Goal: Information Seeking & Learning: Learn about a topic

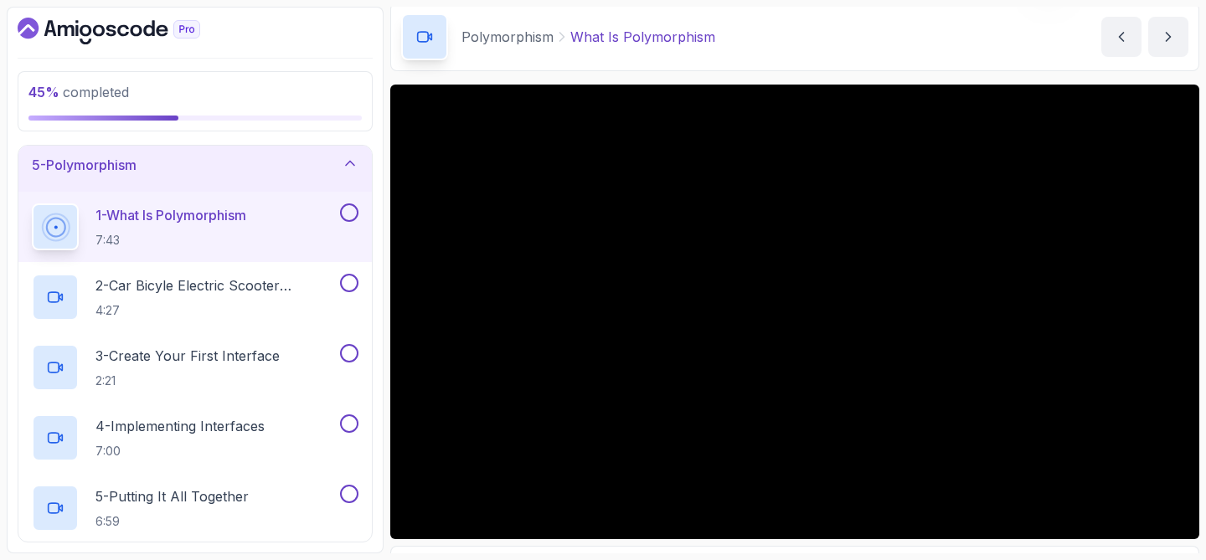
scroll to position [83, 0]
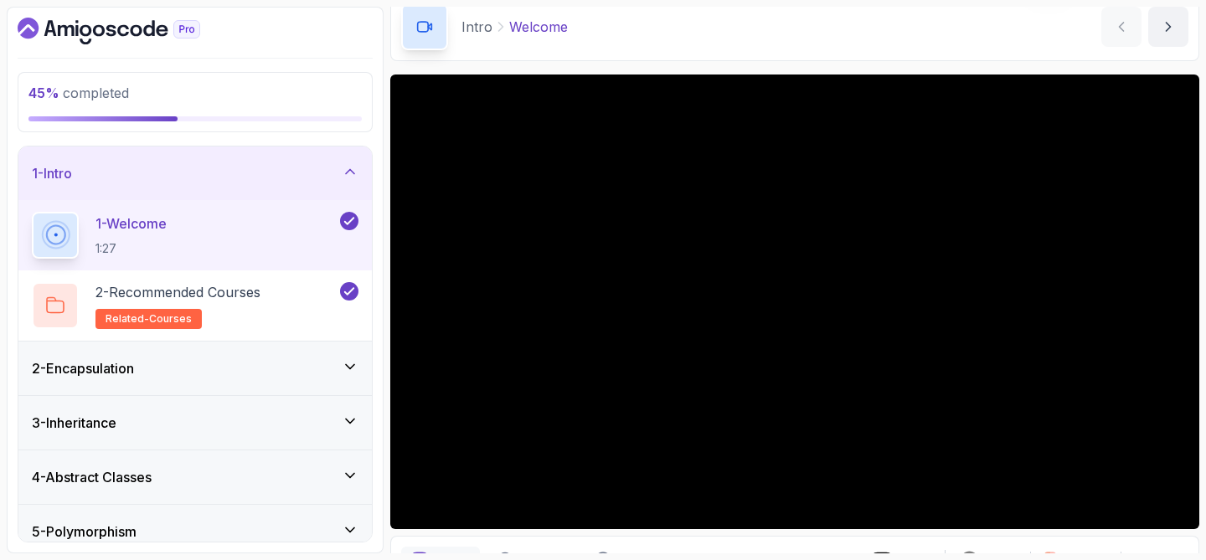
scroll to position [90, 0]
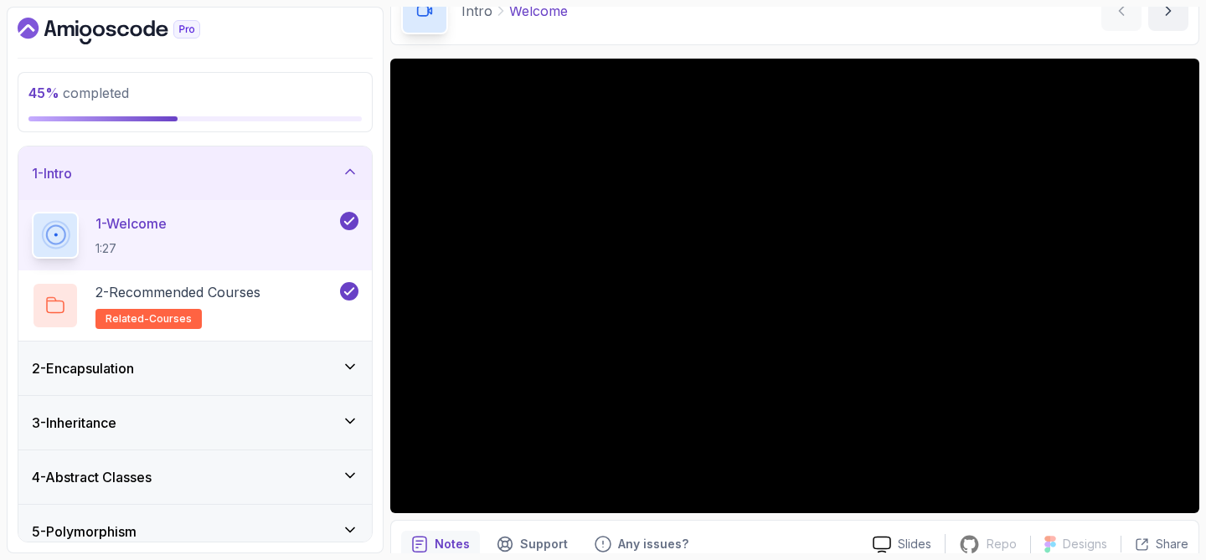
click at [343, 168] on icon at bounding box center [350, 171] width 17 height 17
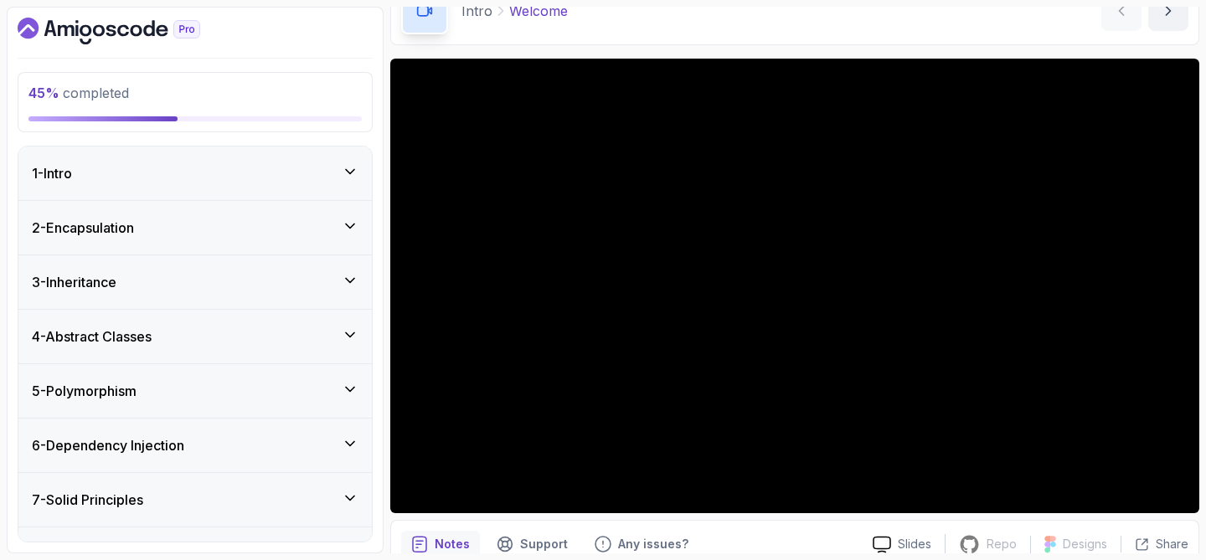
click at [340, 382] on div "5 - Polymorphism" at bounding box center [195, 391] width 327 height 20
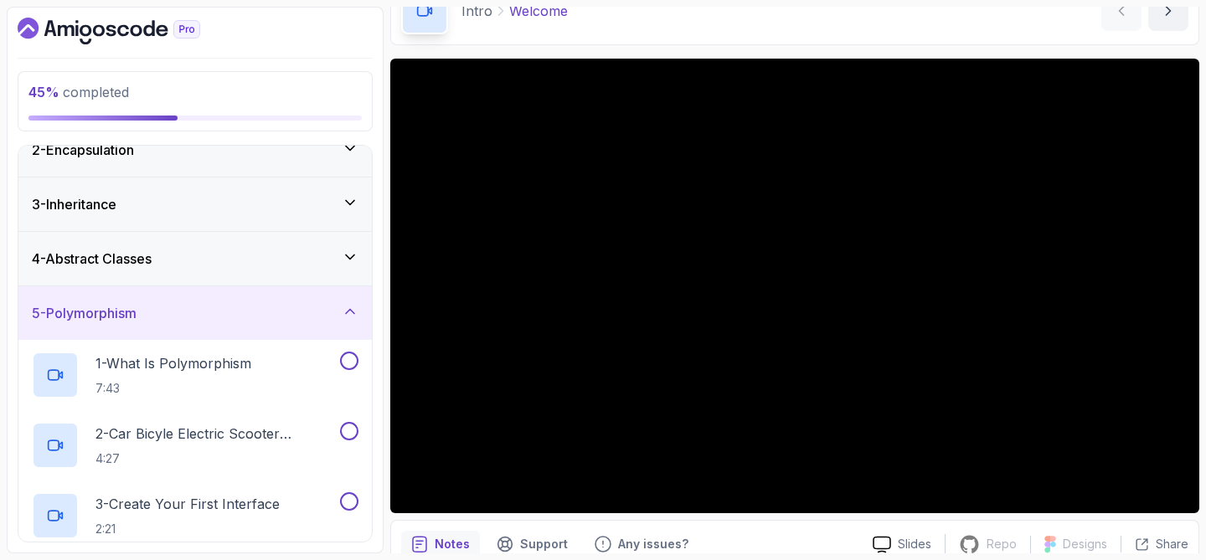
scroll to position [78, 0]
click at [245, 392] on p "7:43" at bounding box center [174, 388] width 156 height 17
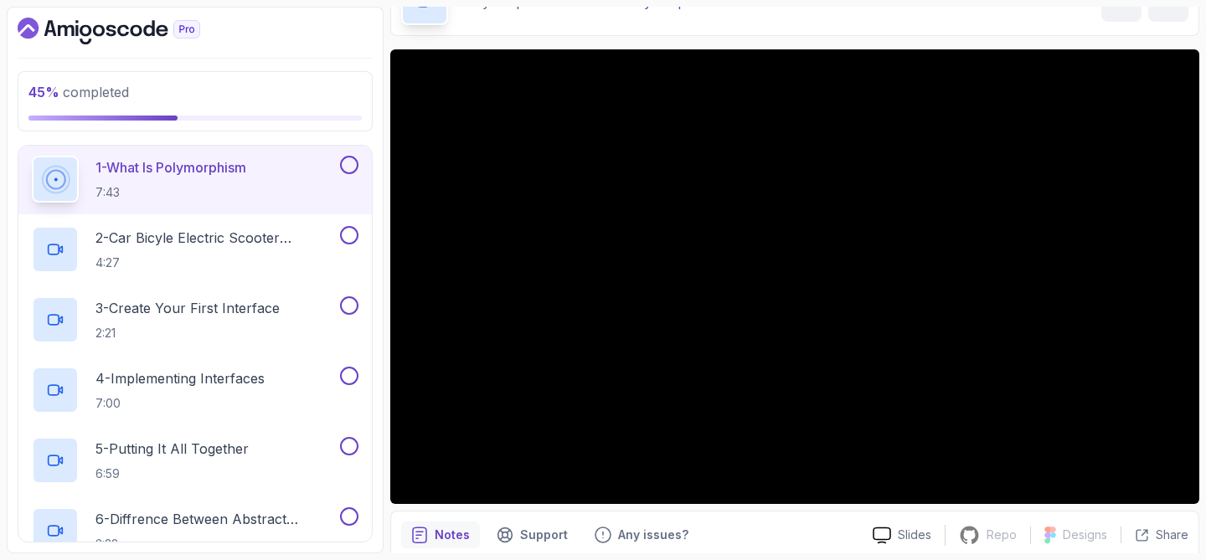
scroll to position [95, 0]
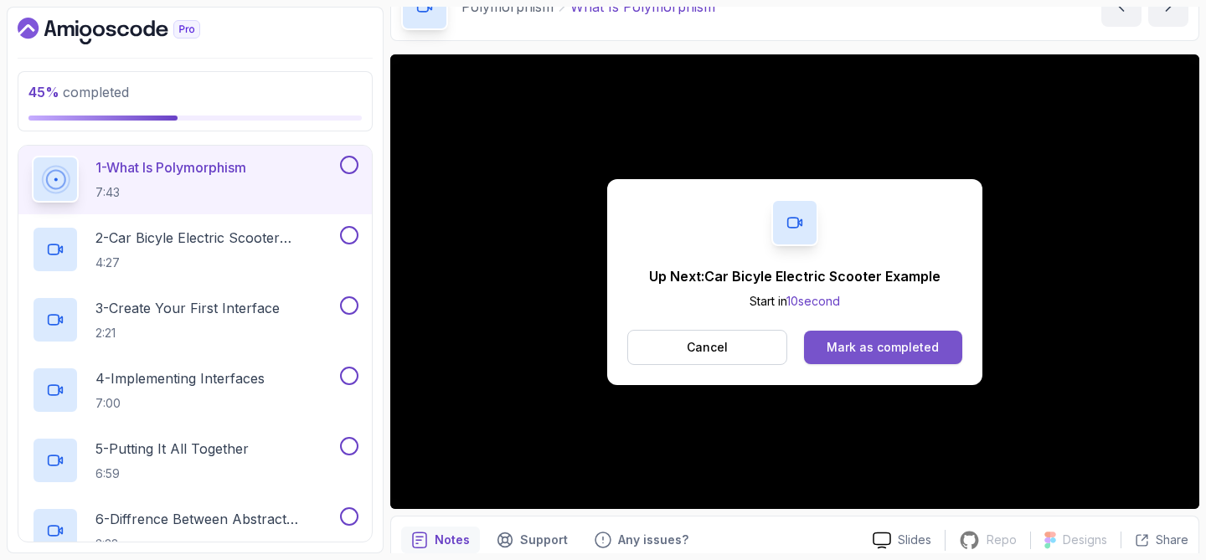
click at [862, 337] on button "Mark as completed" at bounding box center [883, 348] width 158 height 34
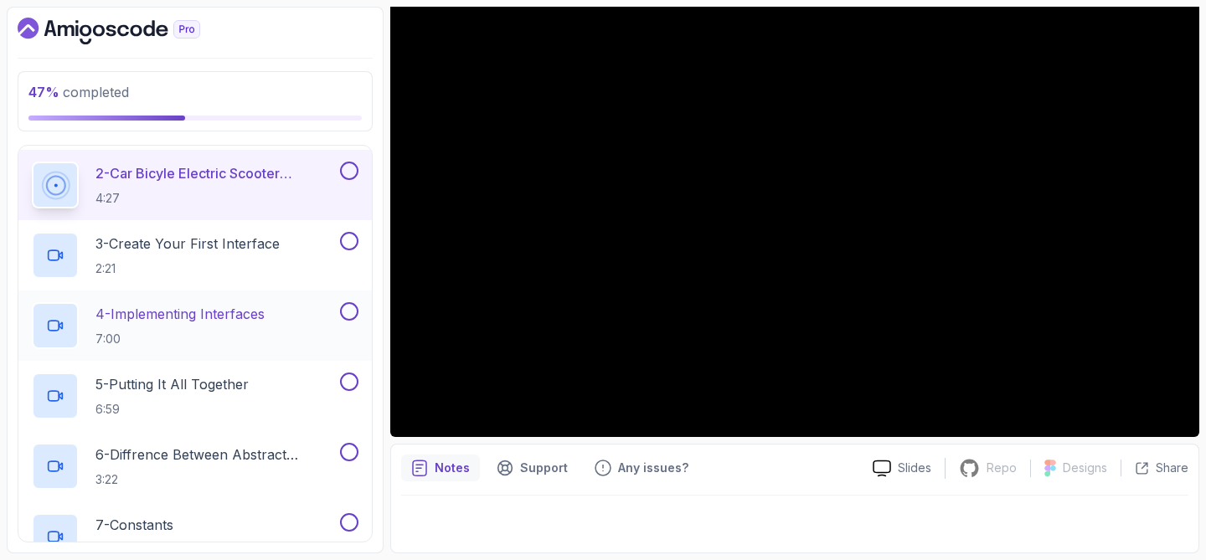
scroll to position [342, 0]
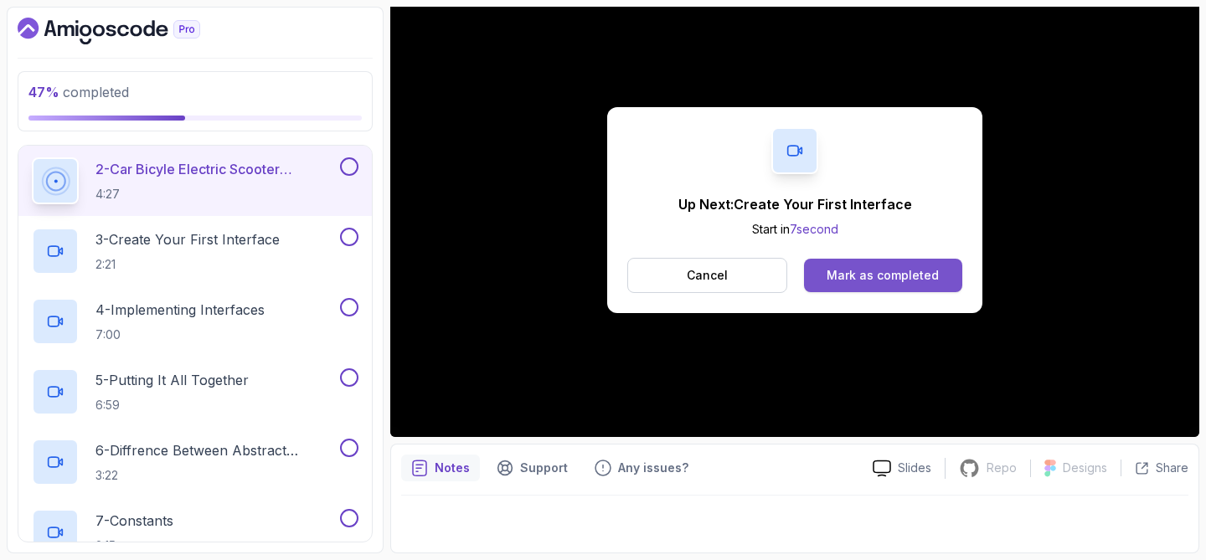
click at [891, 276] on div "Mark as completed" at bounding box center [883, 275] width 112 height 17
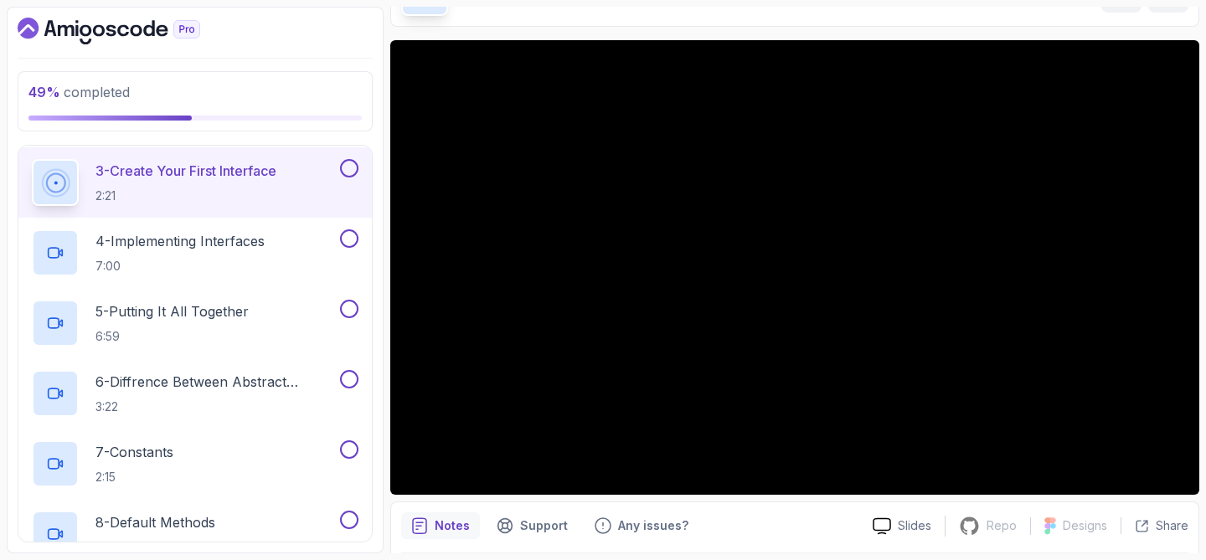
scroll to position [104, 0]
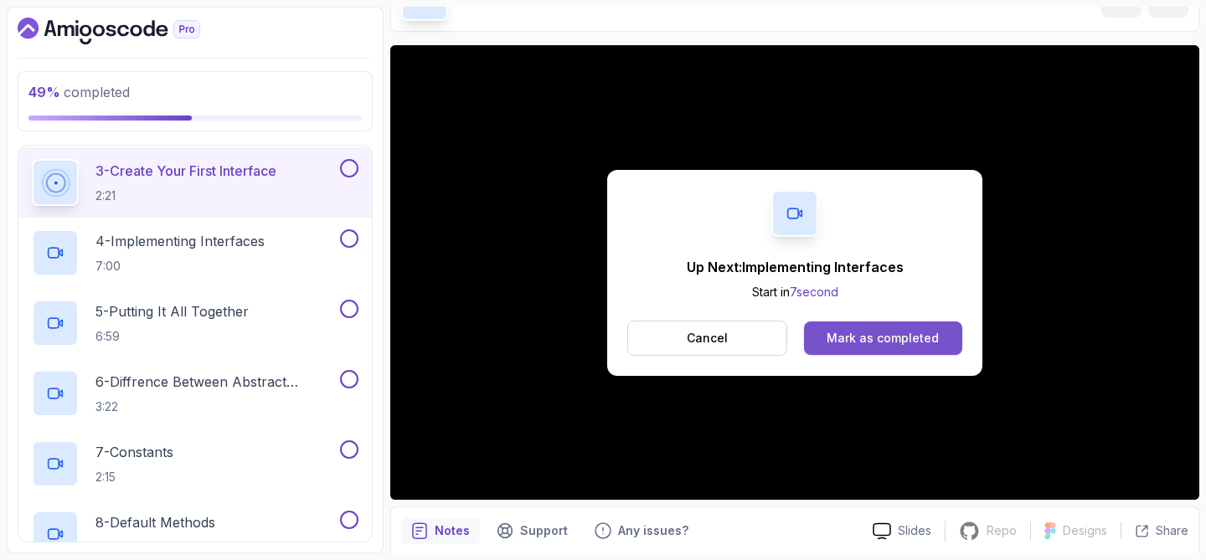
click at [943, 338] on button "Mark as completed" at bounding box center [883, 339] width 158 height 34
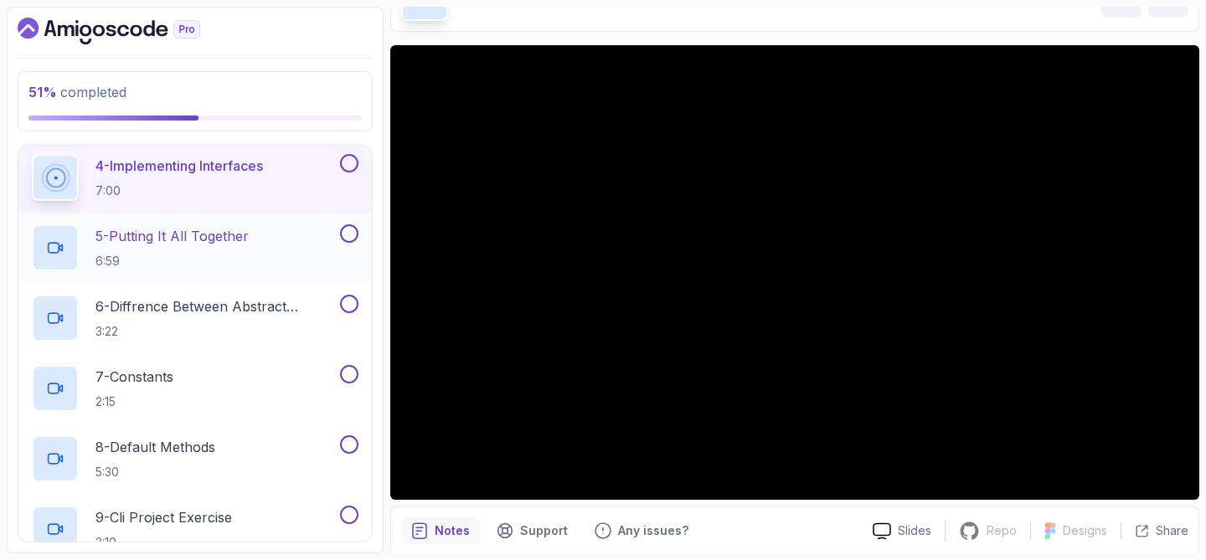
scroll to position [482, 0]
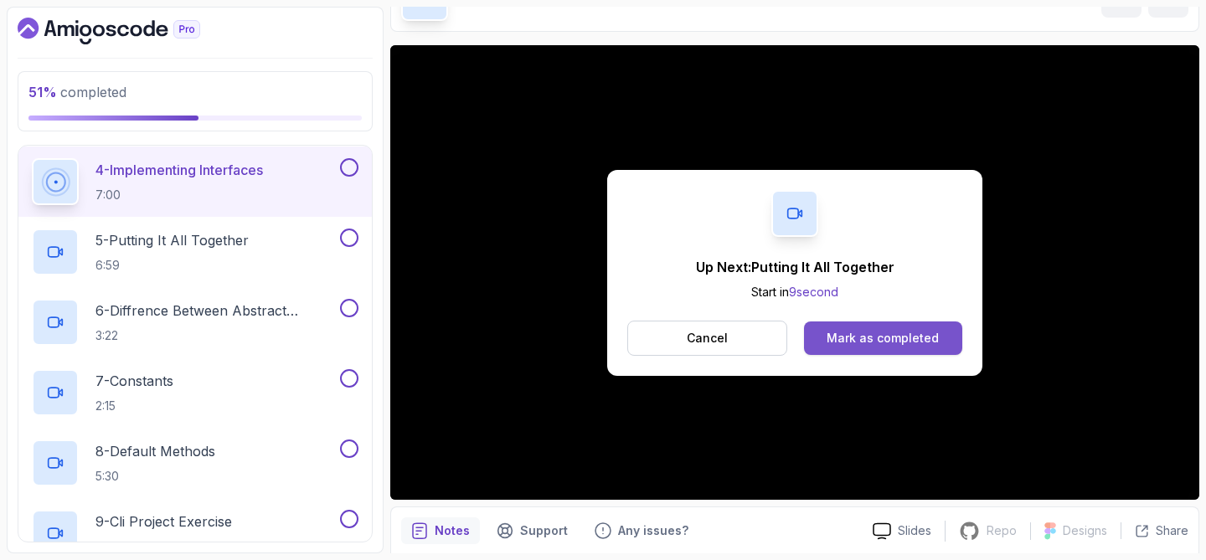
click at [849, 332] on div "Mark as completed" at bounding box center [883, 338] width 112 height 17
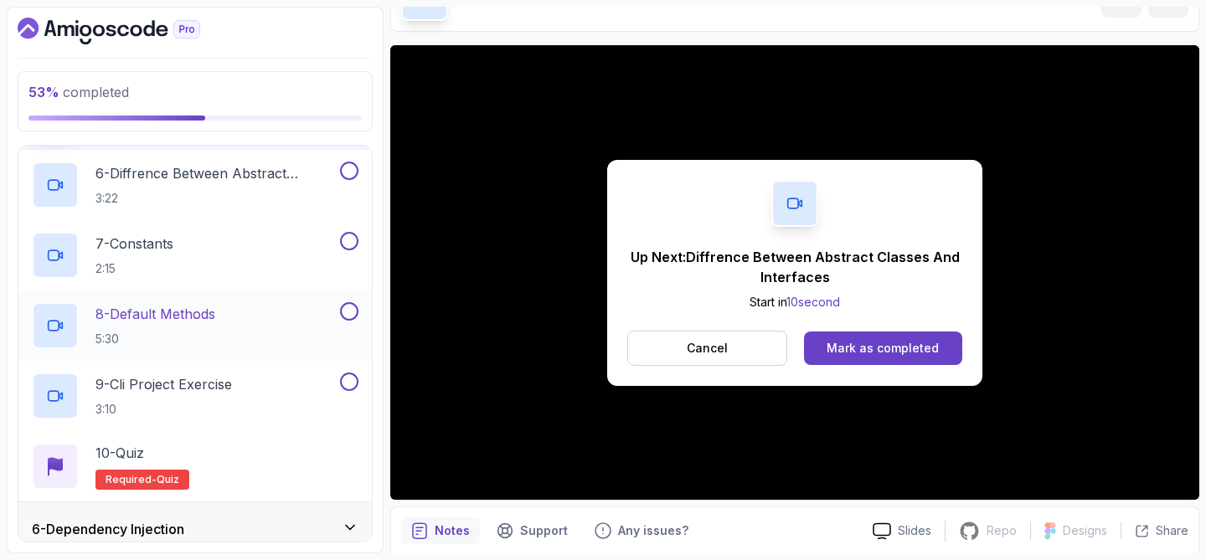
scroll to position [626, 0]
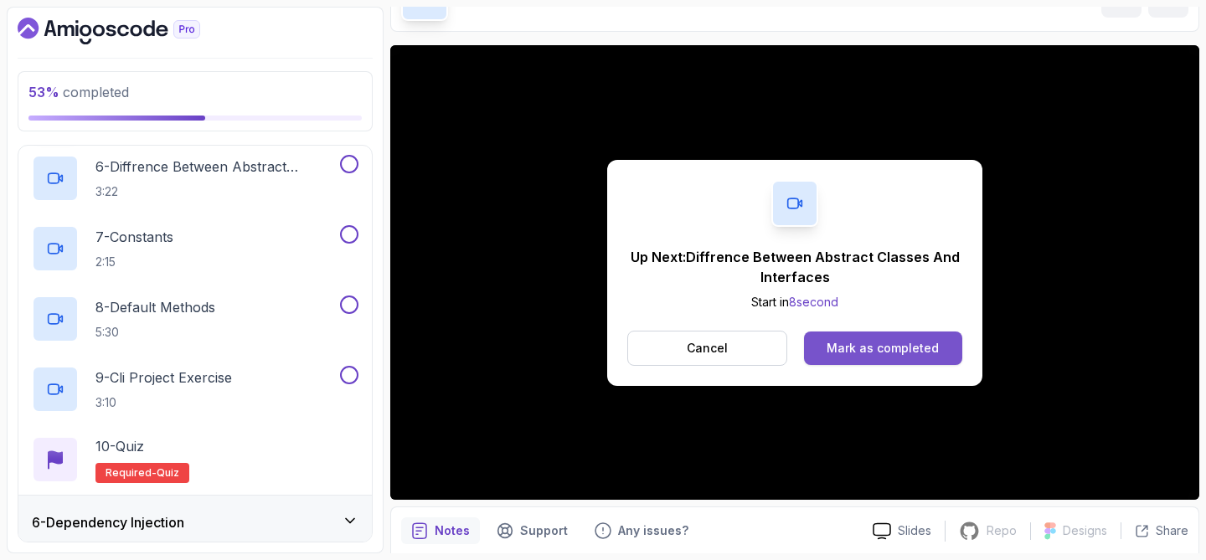
click at [934, 349] on div "Mark as completed" at bounding box center [883, 348] width 112 height 17
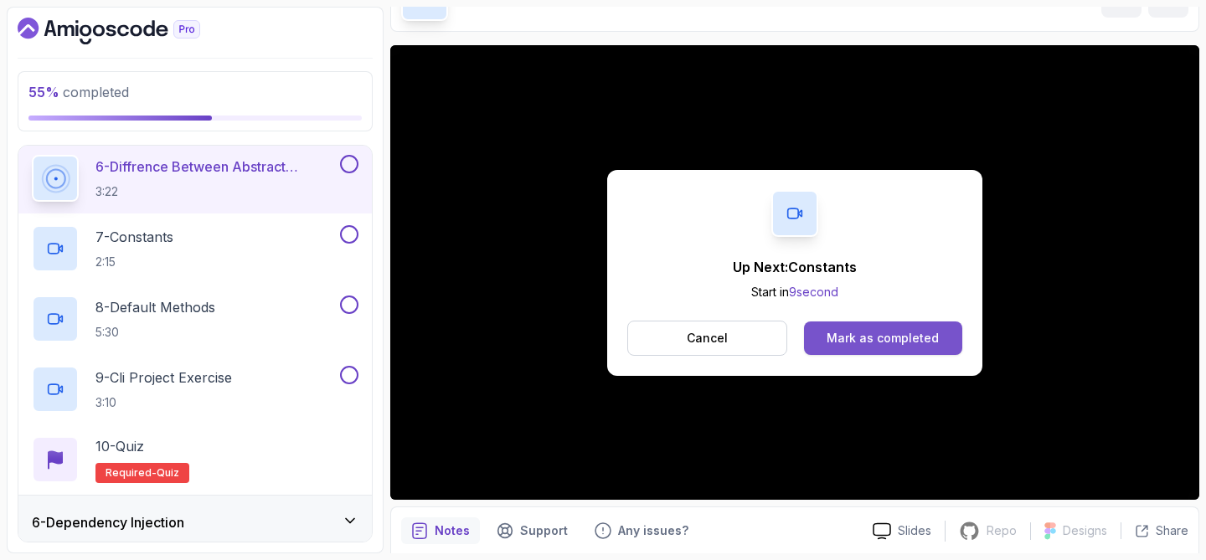
click at [917, 327] on button "Mark as completed" at bounding box center [883, 339] width 158 height 34
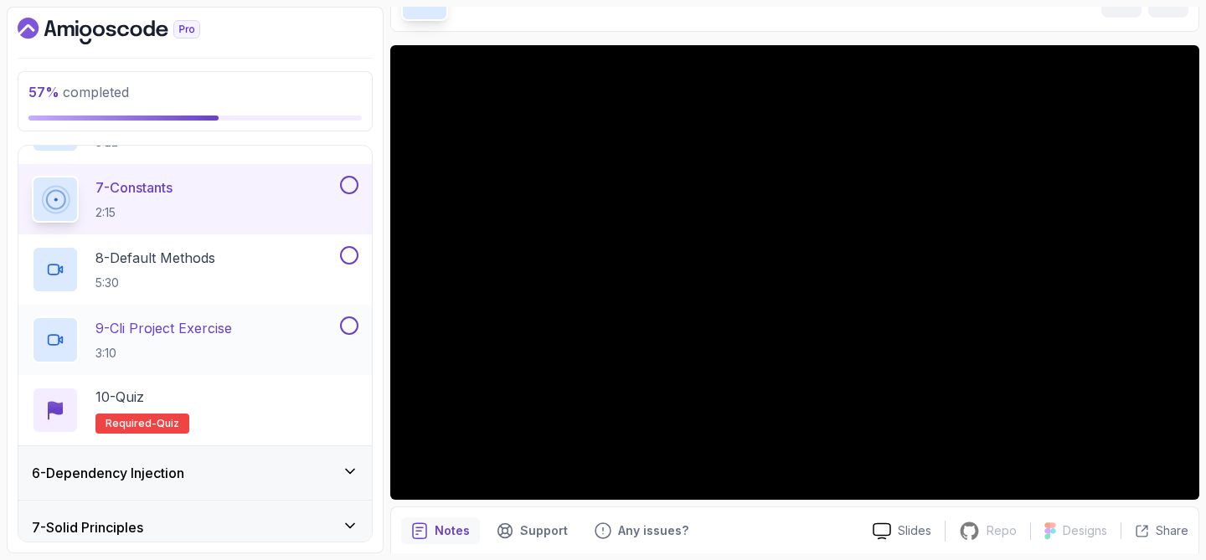
scroll to position [690, 0]
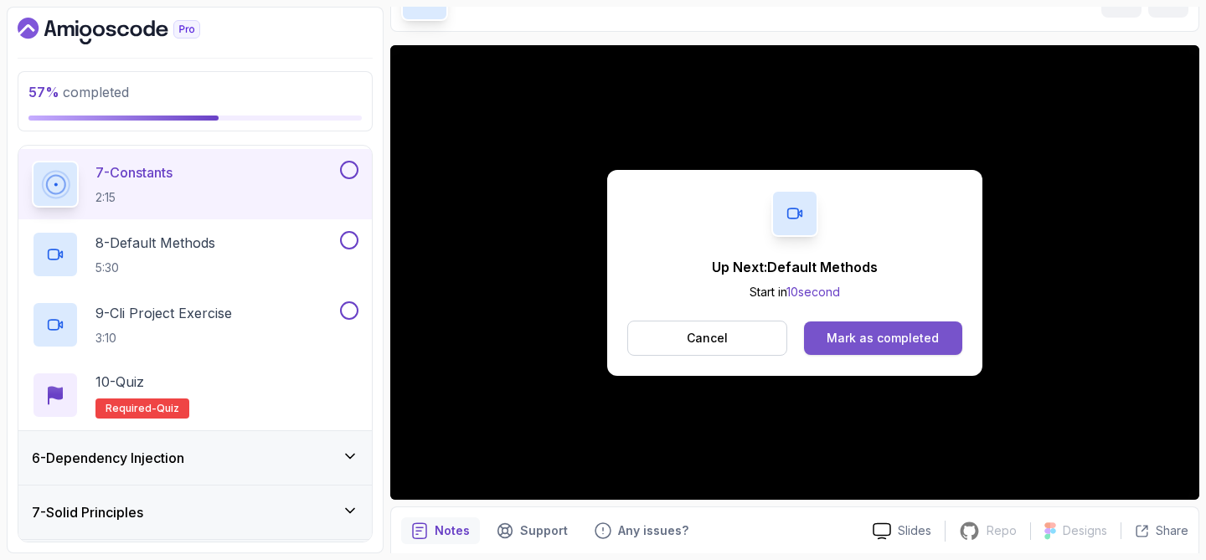
click at [934, 340] on div "Mark as completed" at bounding box center [883, 338] width 112 height 17
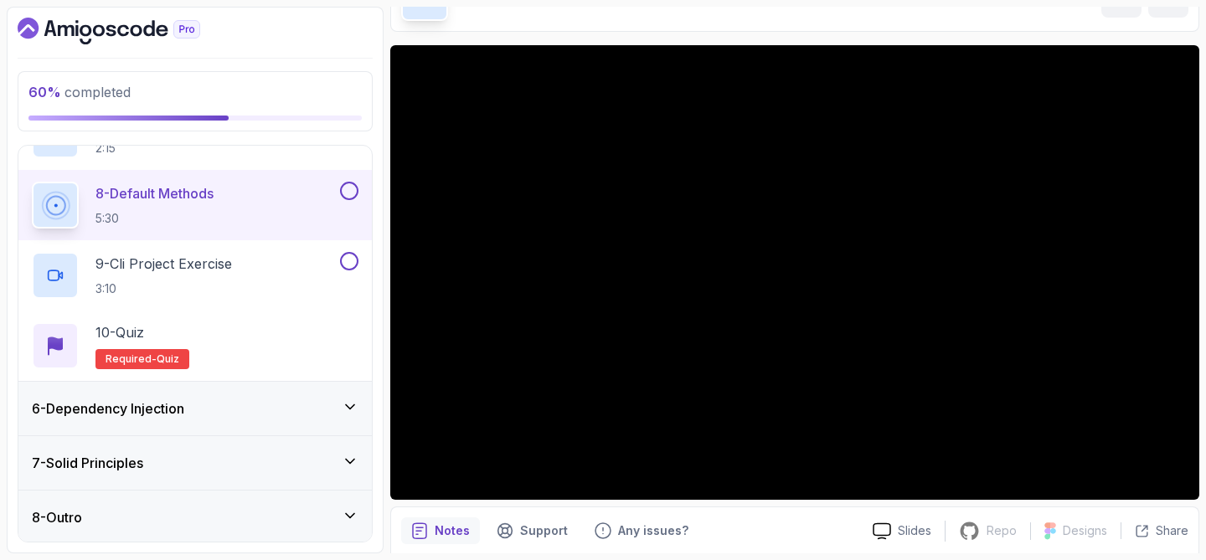
scroll to position [742, 0]
click at [277, 452] on div "7 - Solid Principles" at bounding box center [195, 461] width 327 height 20
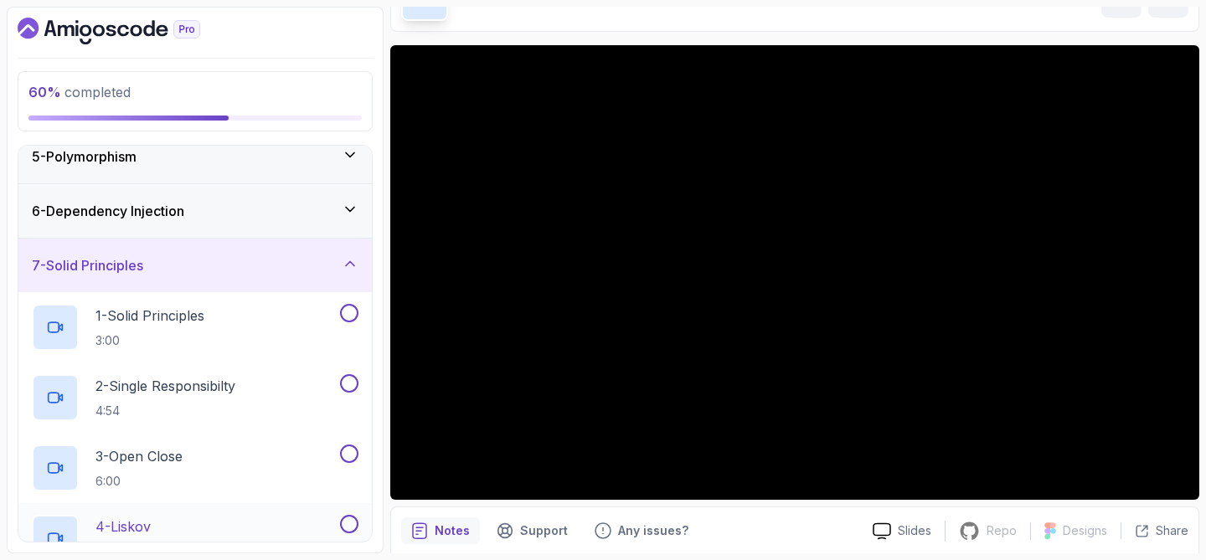
scroll to position [167, 0]
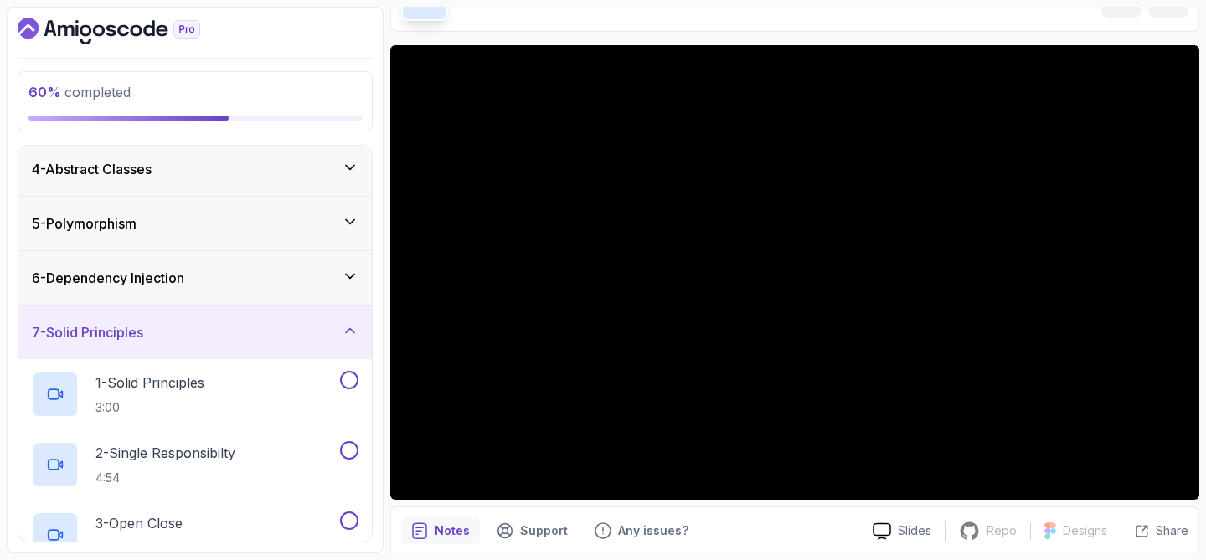
click at [298, 345] on div "7 - Solid Principles" at bounding box center [195, 333] width 354 height 54
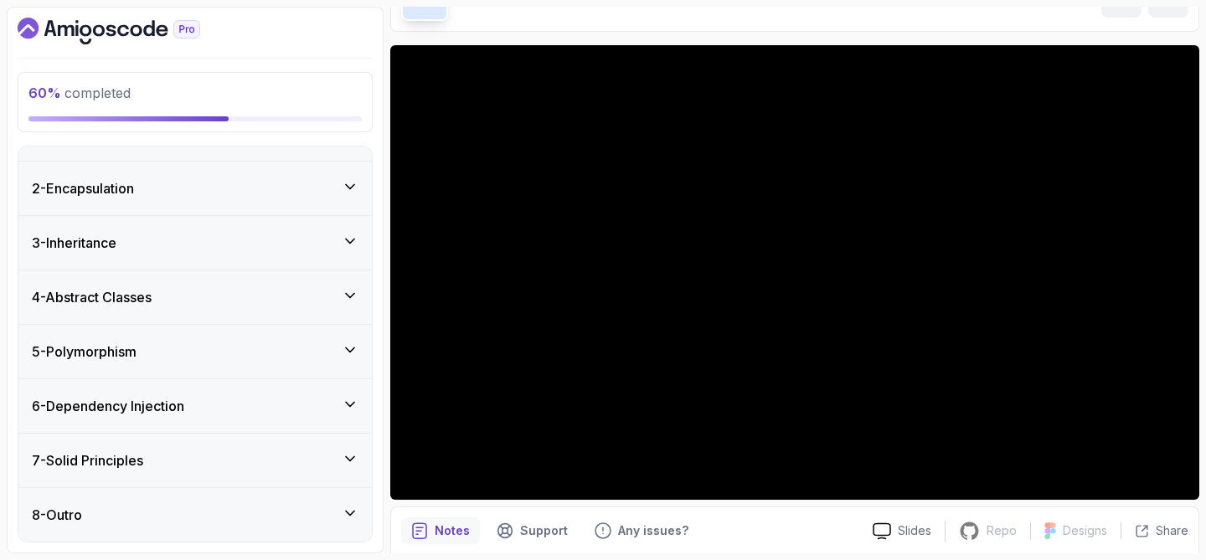
scroll to position [39, 0]
click at [288, 405] on div "6 - Dependency Injection" at bounding box center [195, 406] width 327 height 20
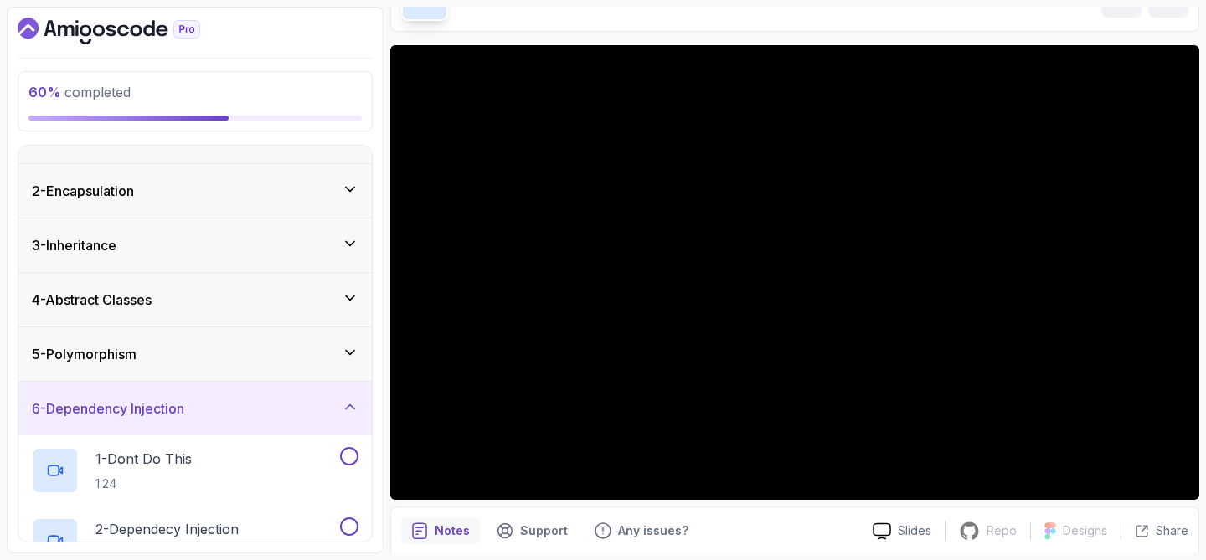
scroll to position [35, 0]
click at [277, 426] on div "6 - Dependency Injection" at bounding box center [195, 410] width 354 height 54
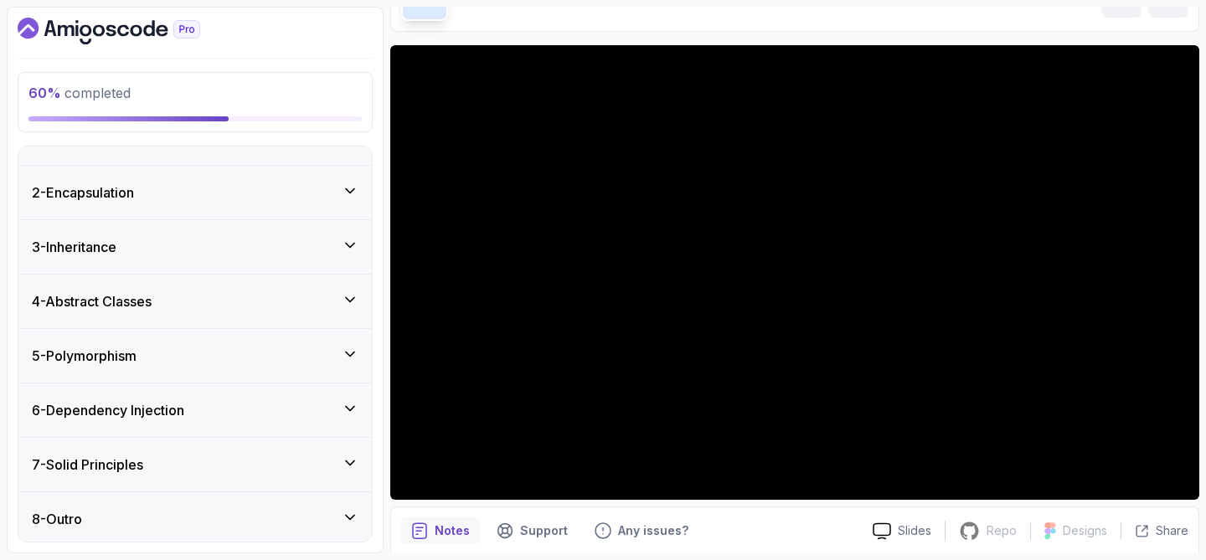
click at [317, 352] on div "5 - Polymorphism" at bounding box center [195, 356] width 327 height 20
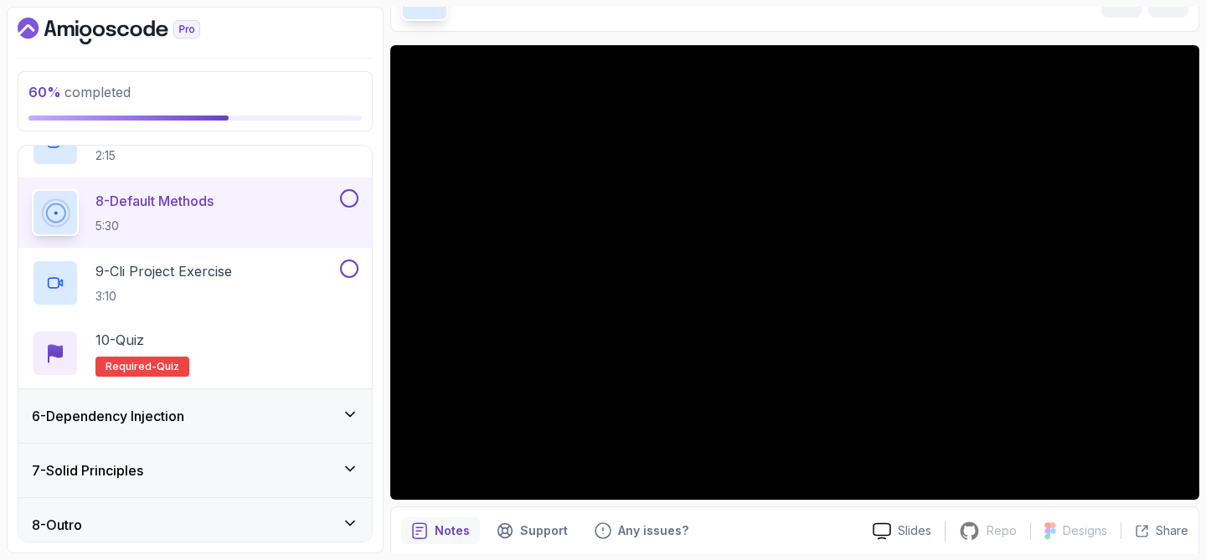
scroll to position [742, 0]
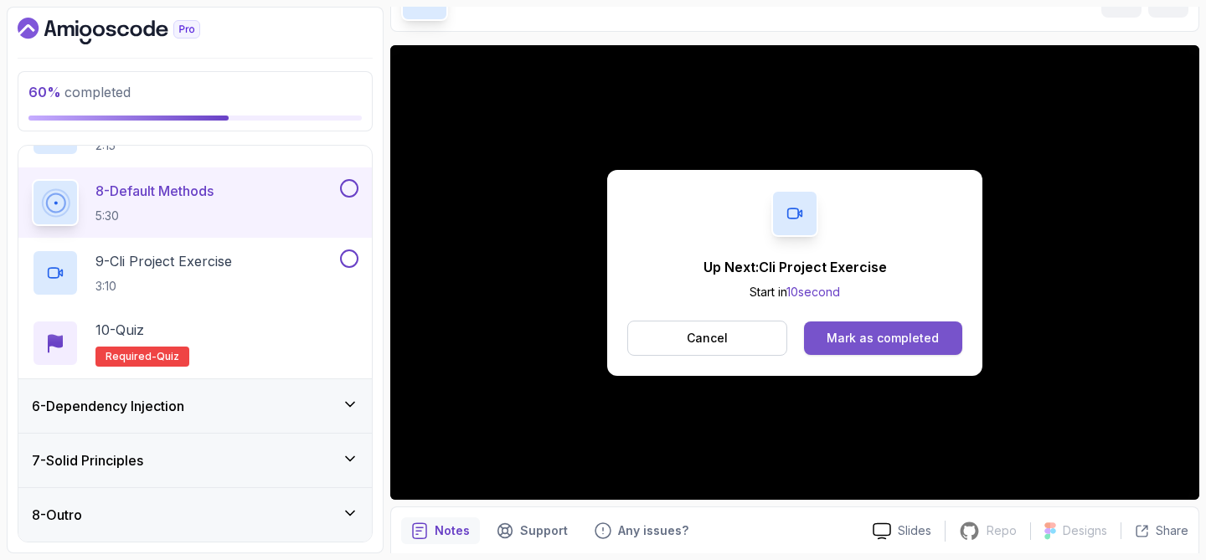
click at [837, 344] on div "Mark as completed" at bounding box center [883, 338] width 112 height 17
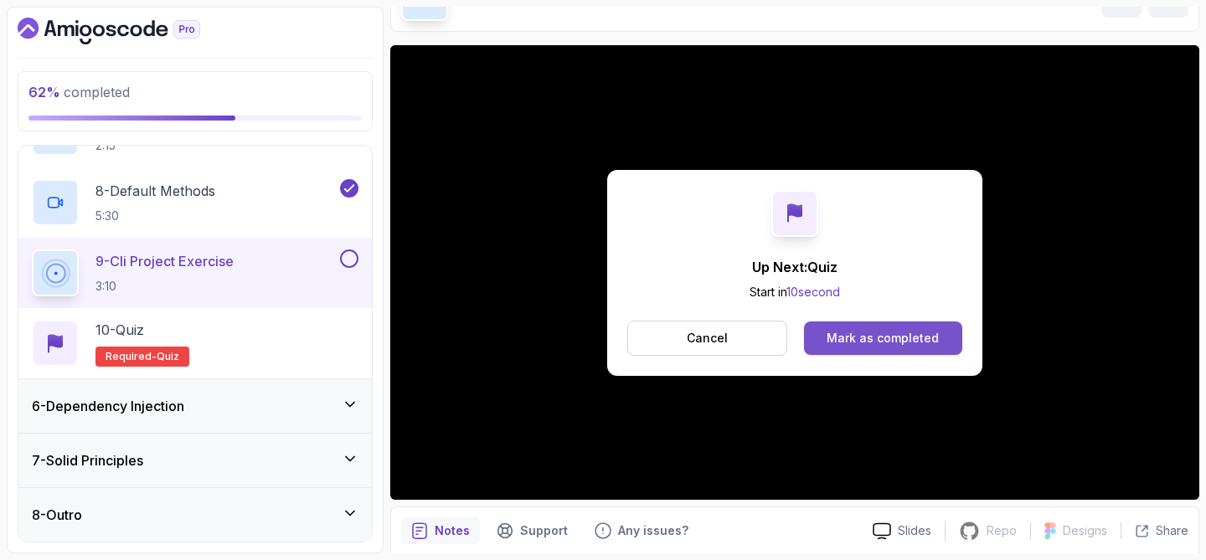
click at [939, 339] on button "Mark as completed" at bounding box center [883, 339] width 158 height 34
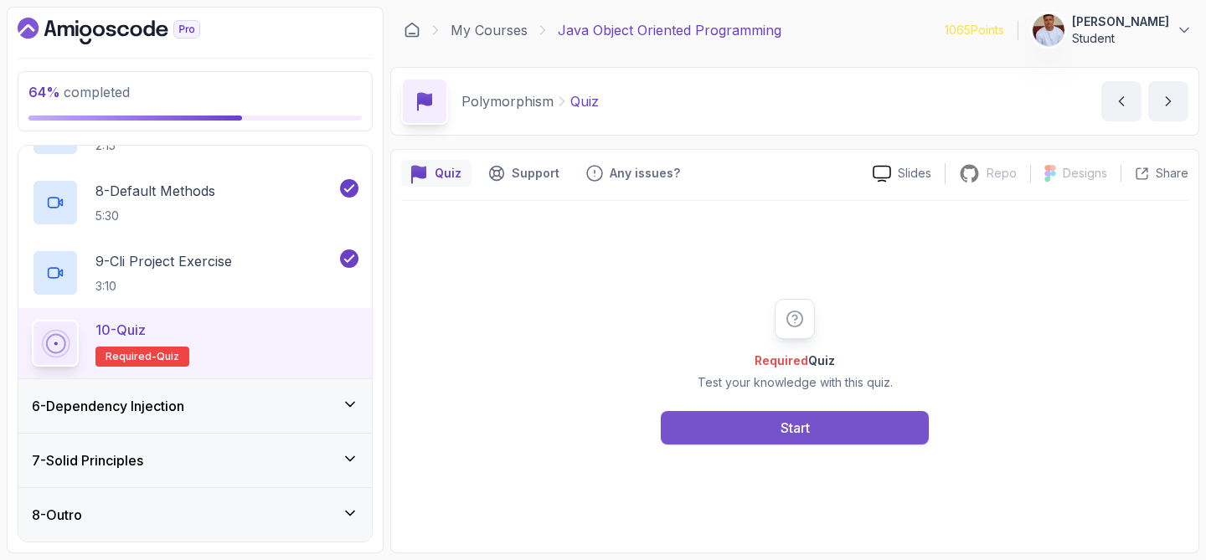
click at [745, 423] on button "Start" at bounding box center [795, 428] width 268 height 34
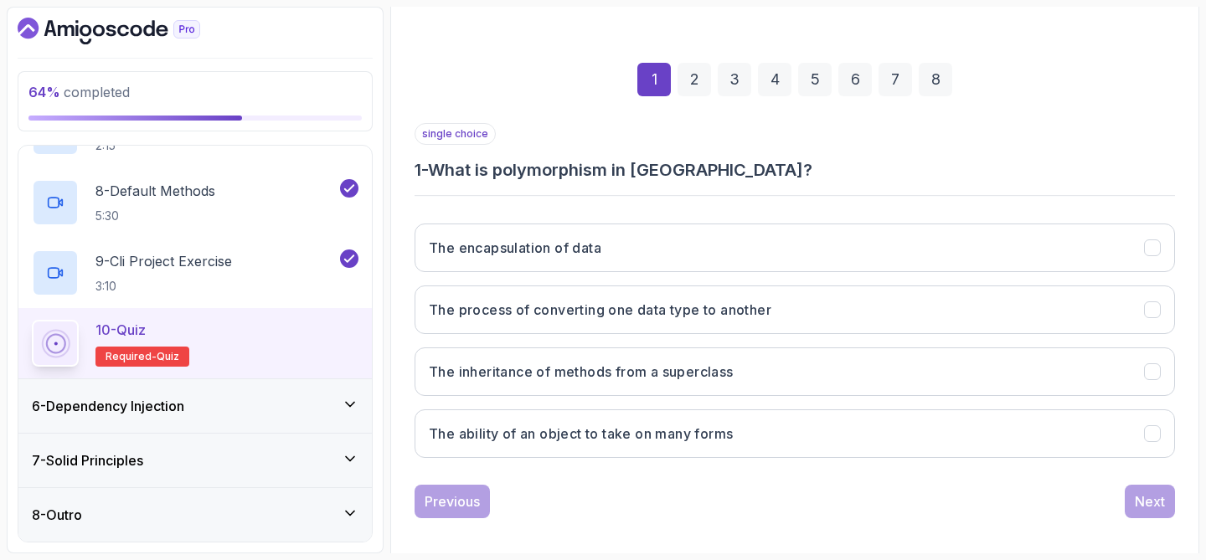
scroll to position [214, 0]
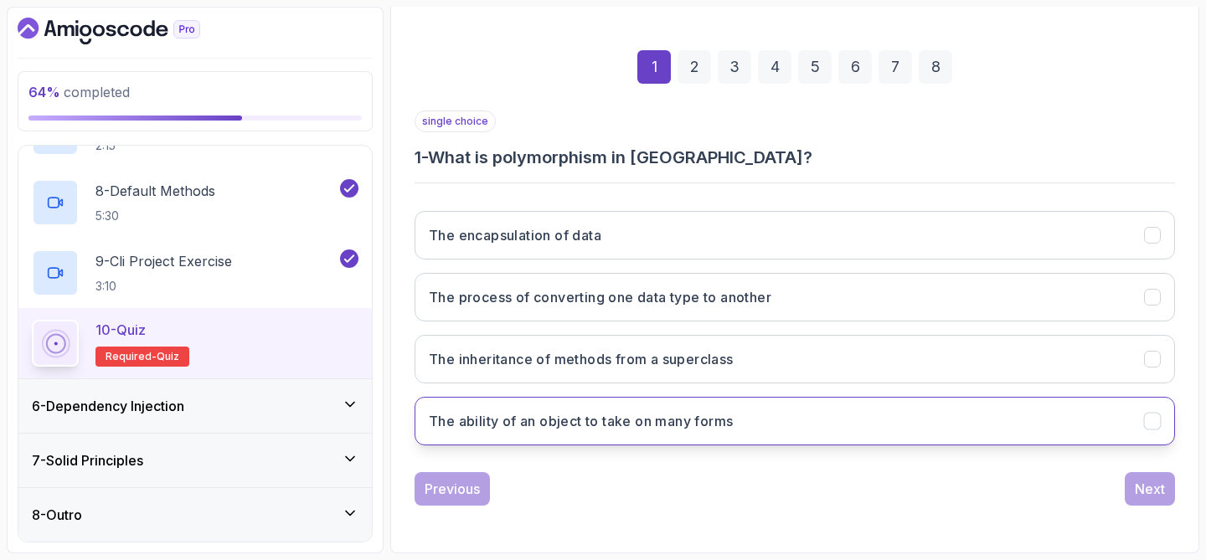
click at [696, 417] on h3 "The ability of an object to take on many forms" at bounding box center [581, 421] width 304 height 20
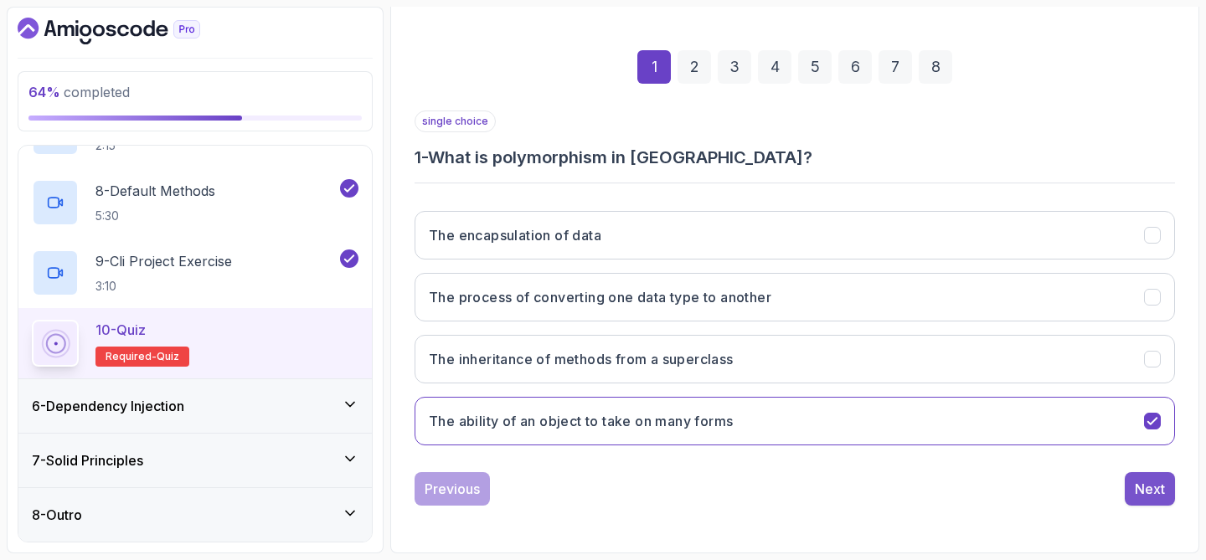
click at [1142, 489] on div "Next" at bounding box center [1150, 489] width 30 height 20
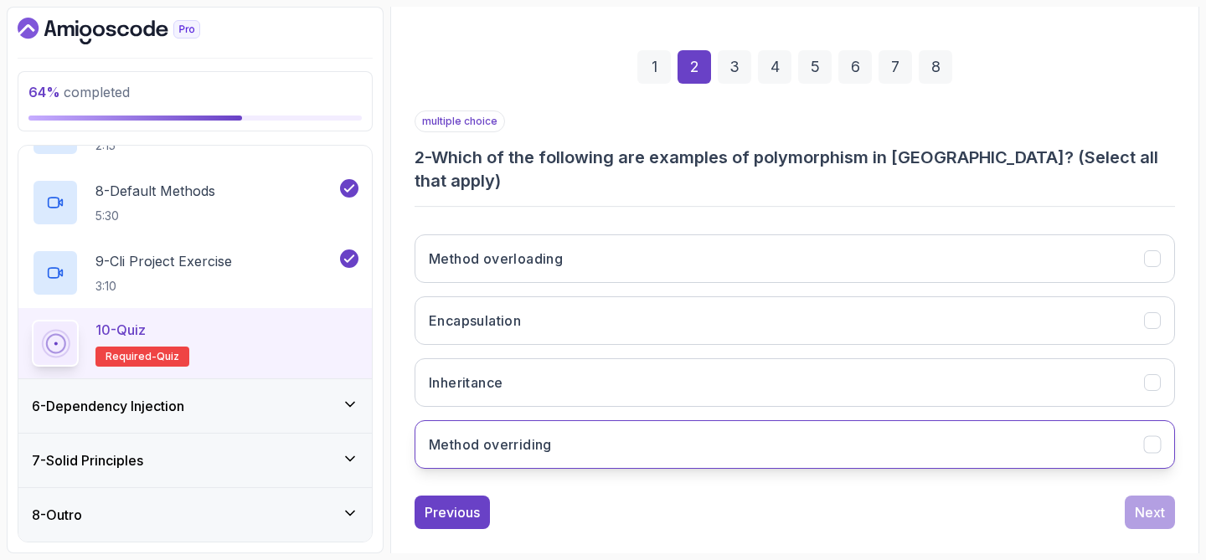
click at [536, 435] on h3 "Method overriding" at bounding box center [490, 445] width 123 height 20
click at [1150, 503] on div "Next" at bounding box center [1150, 513] width 30 height 20
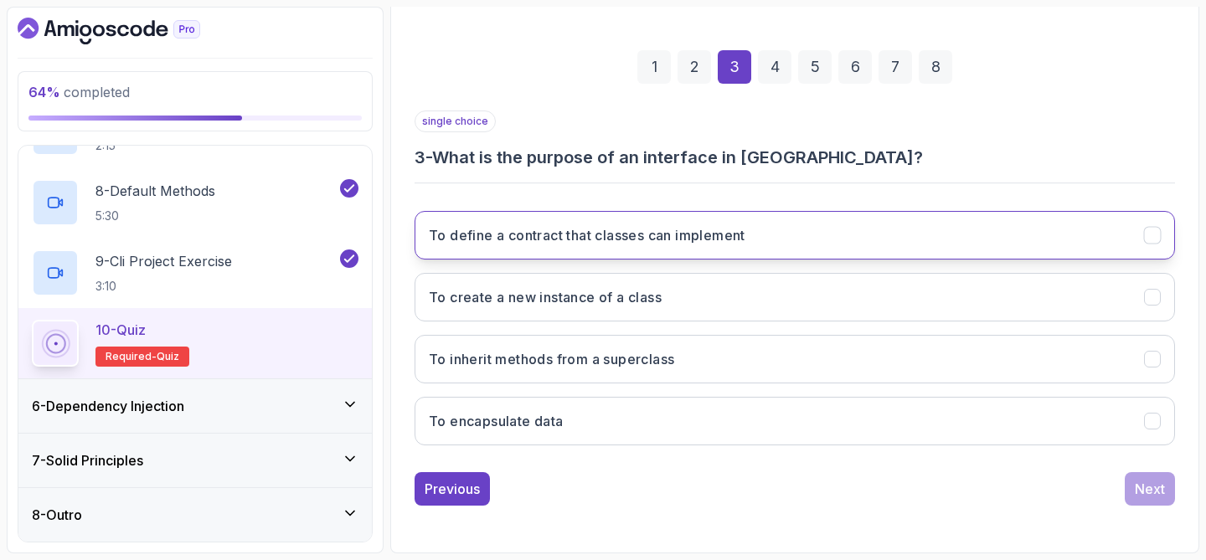
click at [733, 256] on button "To define a contract that classes can implement" at bounding box center [795, 235] width 761 height 49
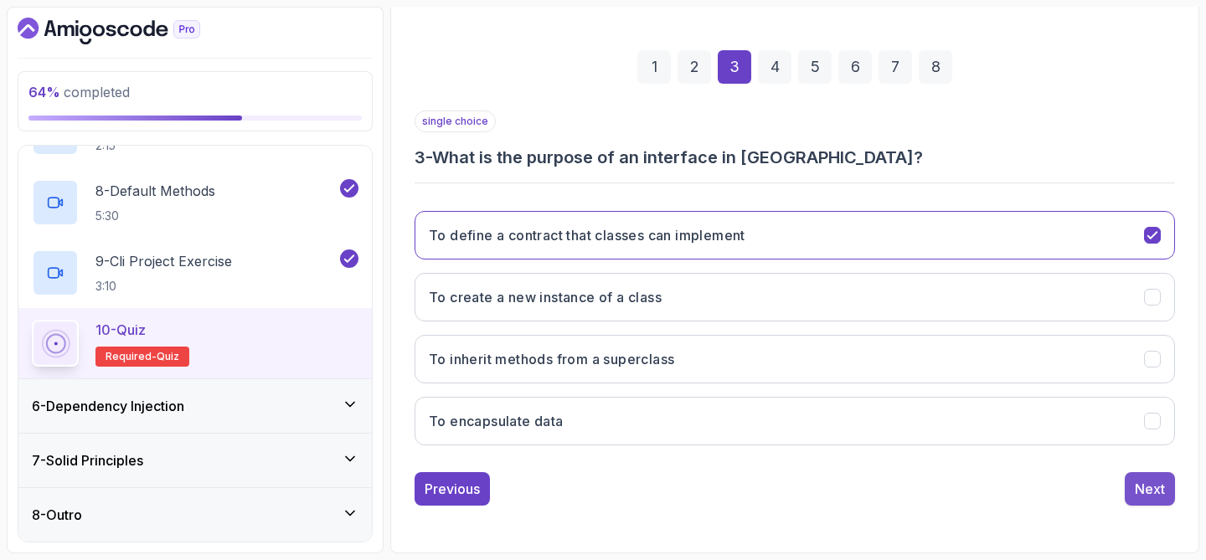
click at [1131, 487] on button "Next" at bounding box center [1150, 489] width 50 height 34
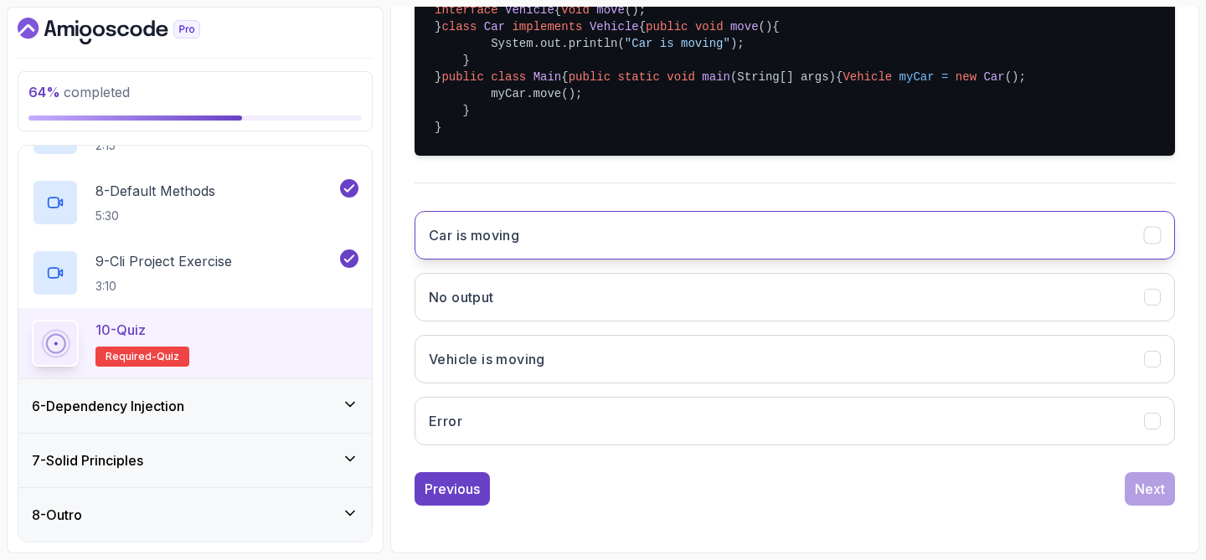
scroll to position [529, 0]
click at [780, 256] on button "Car is moving" at bounding box center [795, 235] width 761 height 49
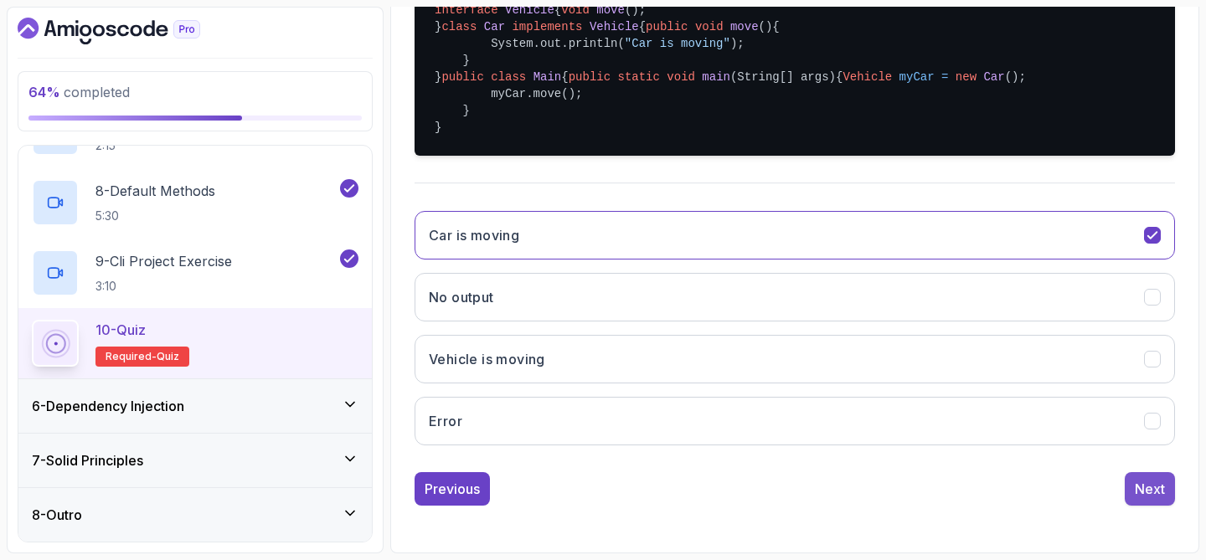
click at [1136, 486] on div "Next" at bounding box center [1150, 489] width 30 height 20
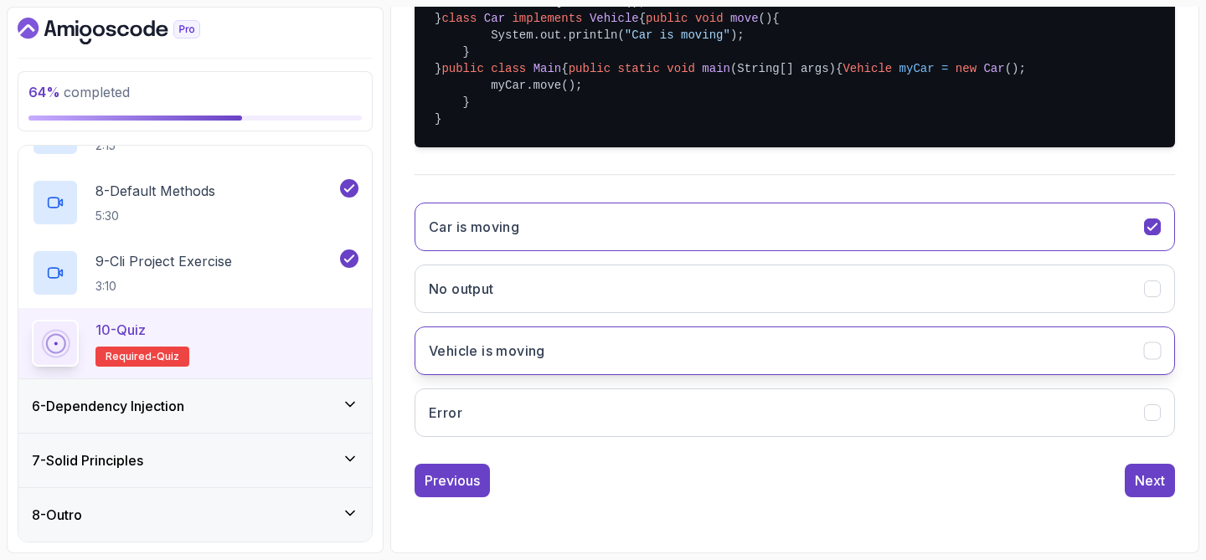
scroll to position [214, 0]
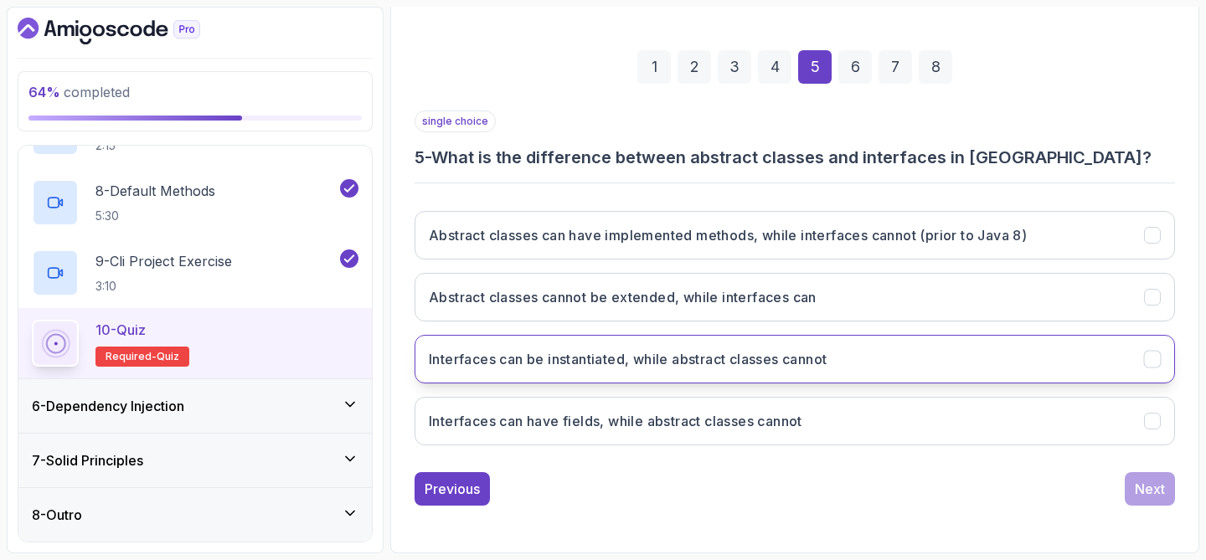
click at [798, 354] on h3 "Interfaces can be instantiated, while abstract classes cannot" at bounding box center [628, 359] width 398 height 20
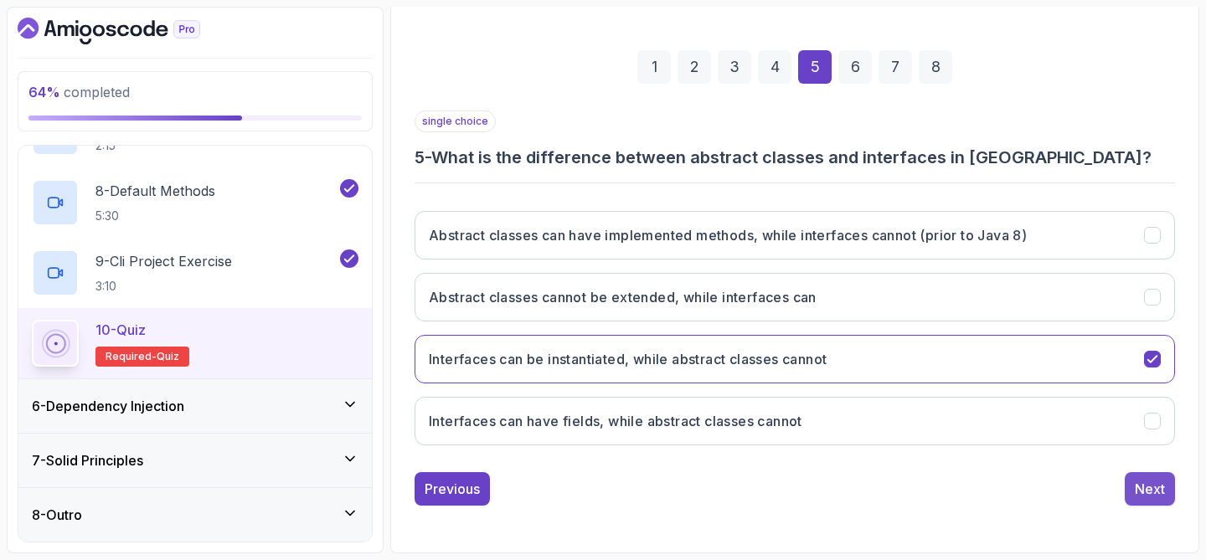
click at [1145, 488] on div "Next" at bounding box center [1150, 489] width 30 height 20
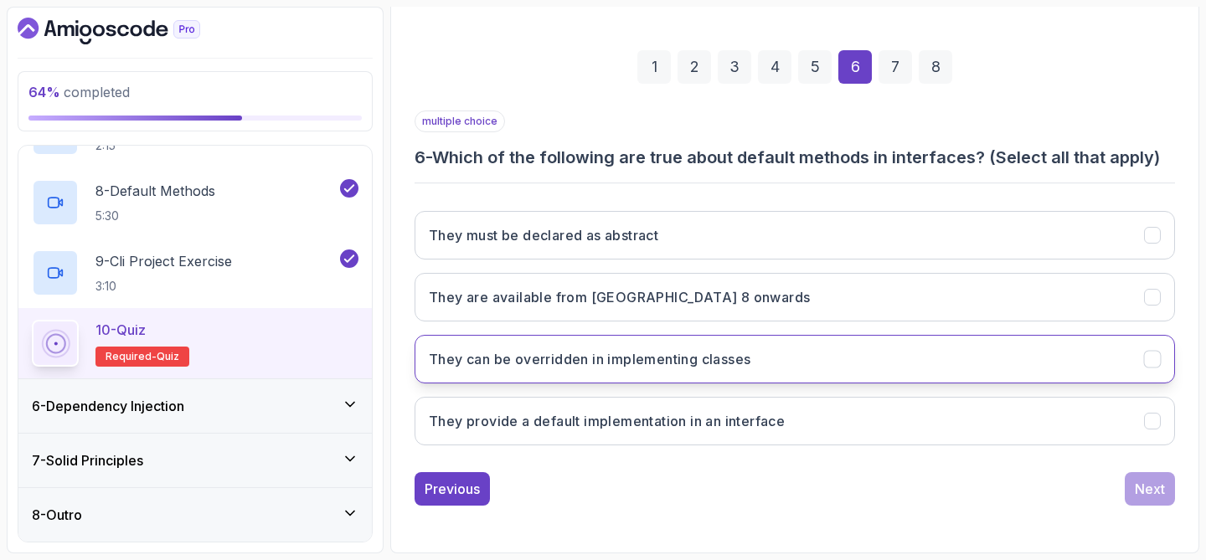
click at [744, 359] on h3 "They can be overridden in implementing classes" at bounding box center [590, 359] width 322 height 20
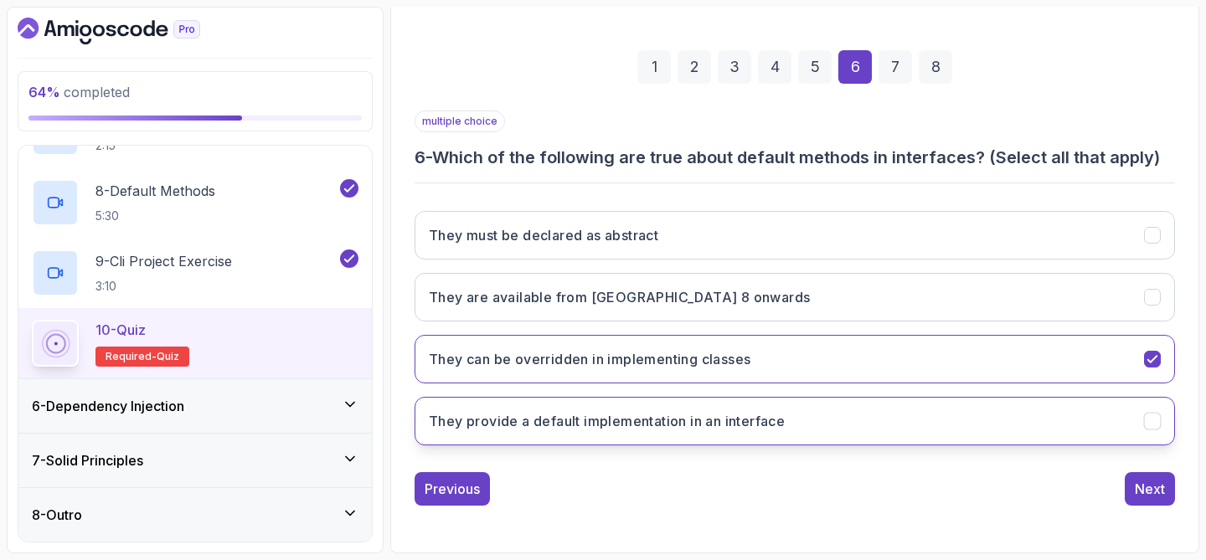
click at [746, 422] on h3 "They provide a default implementation in an interface" at bounding box center [607, 421] width 356 height 20
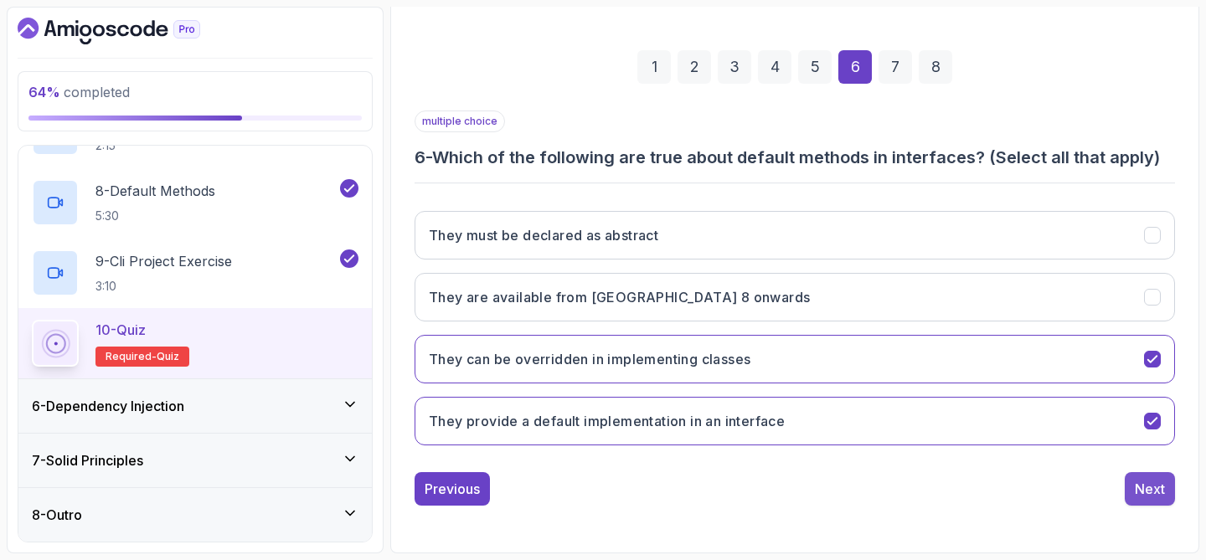
click at [1149, 485] on div "Next" at bounding box center [1150, 489] width 30 height 20
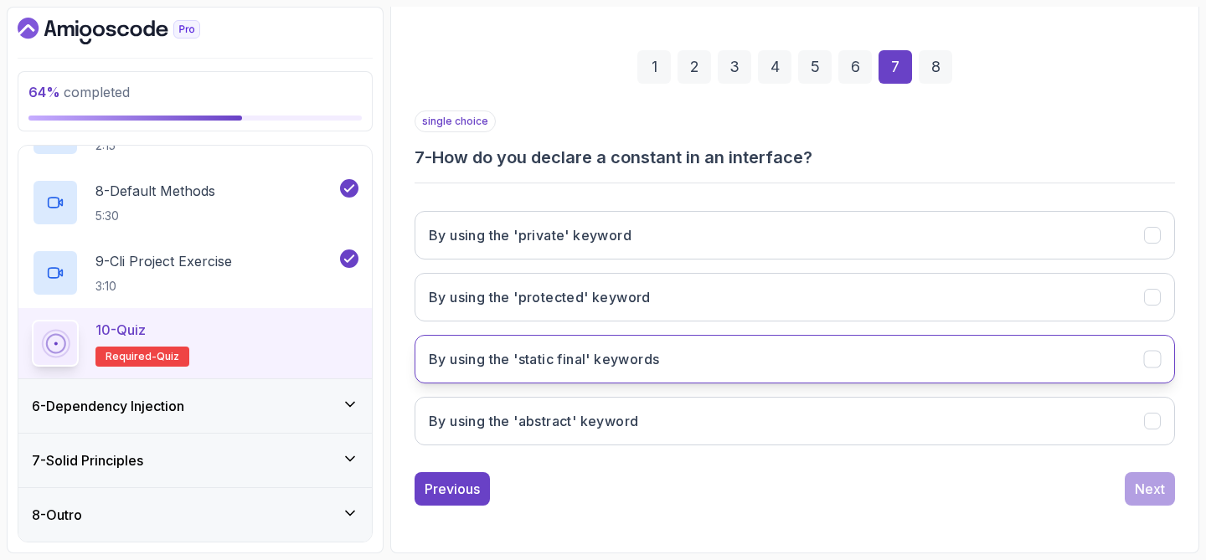
click at [591, 364] on h3 "By using the 'static final' keywords" at bounding box center [544, 359] width 230 height 20
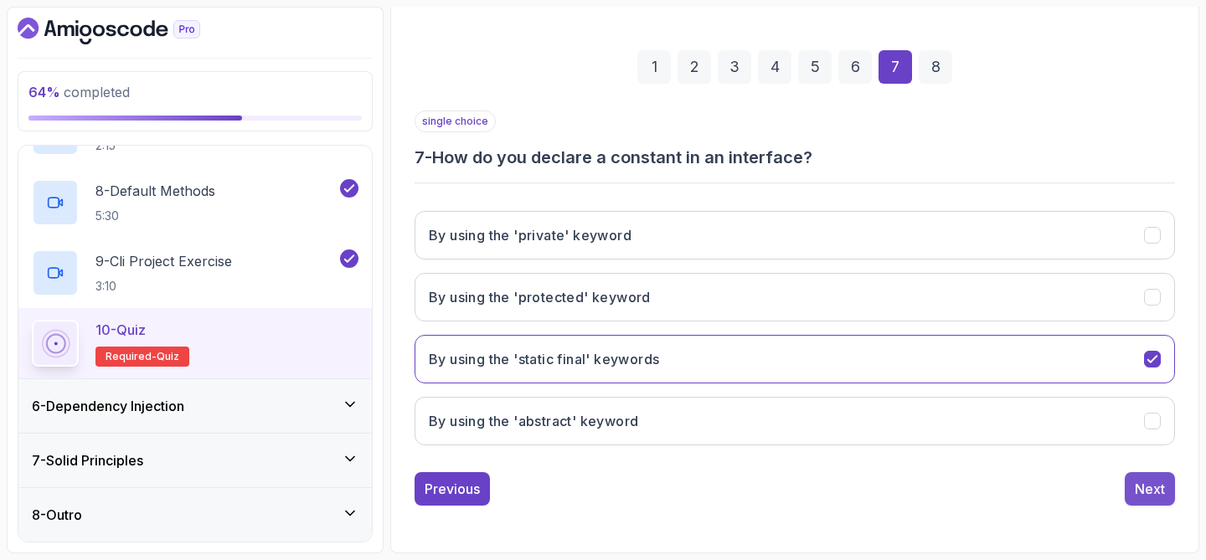
click at [1143, 498] on div "Next" at bounding box center [1150, 489] width 30 height 20
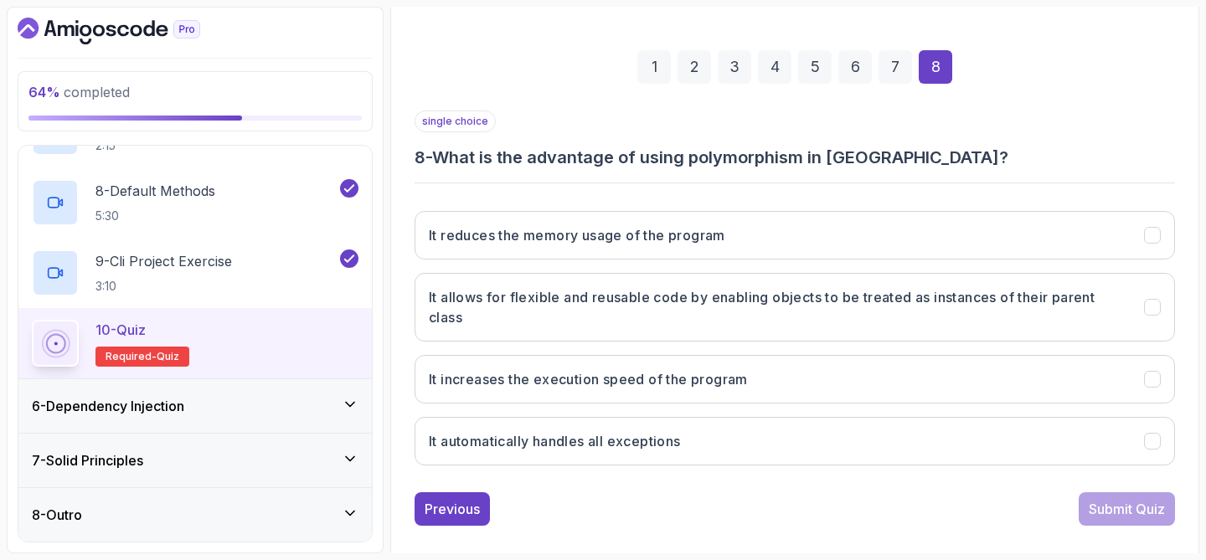
scroll to position [235, 0]
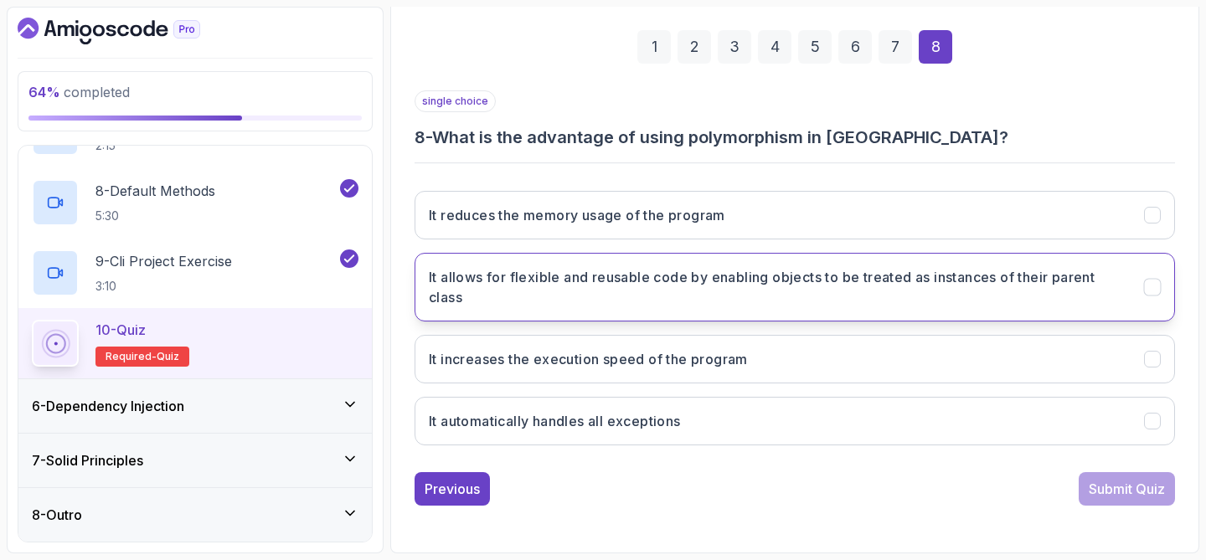
click at [679, 290] on h3 "It allows for flexible and reusable code by enabling objects to be treated as i…" at bounding box center [776, 287] width 695 height 40
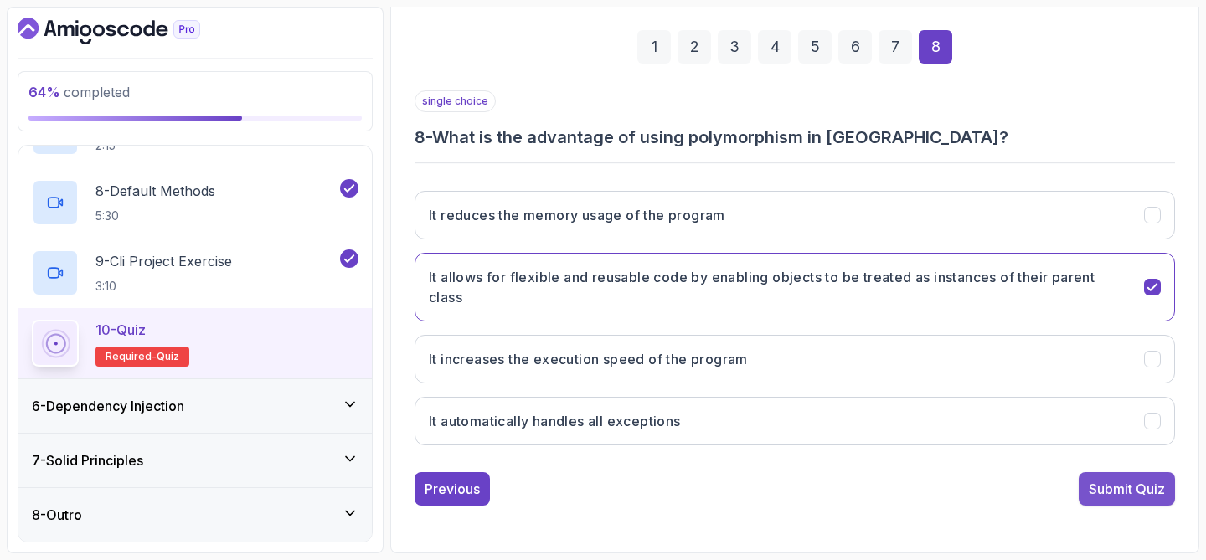
click at [1112, 475] on button "Submit Quiz" at bounding box center [1127, 489] width 96 height 34
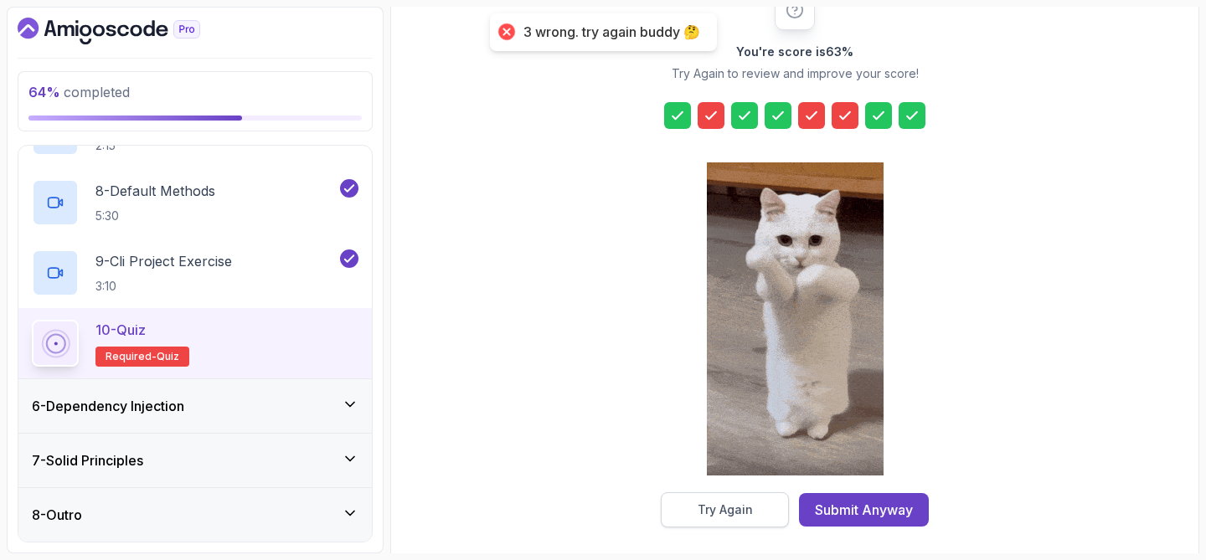
click at [707, 517] on div "Try Again" at bounding box center [725, 510] width 55 height 17
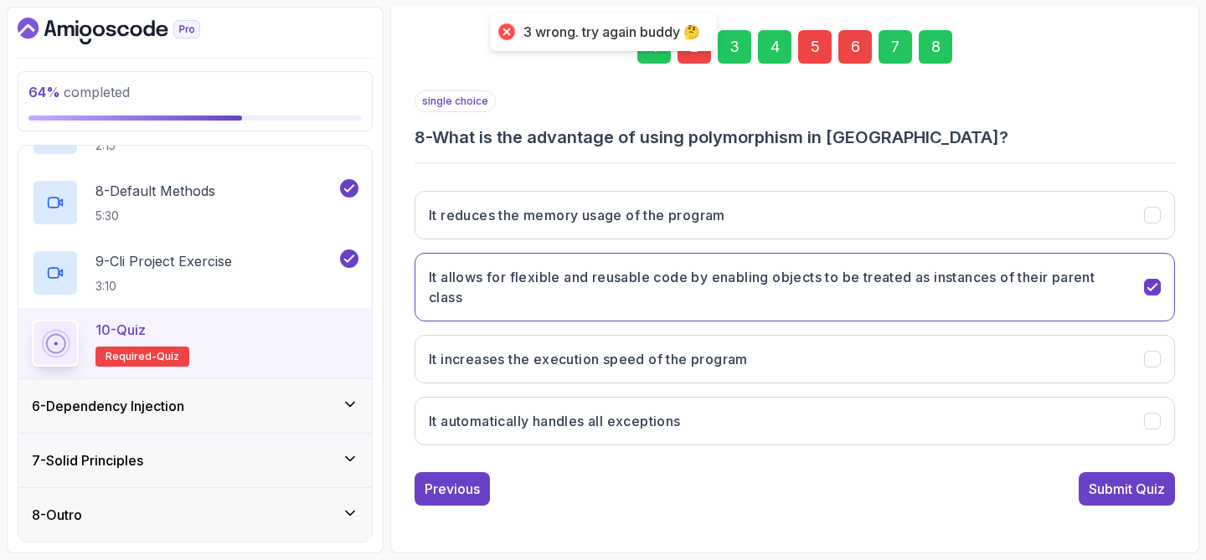
click at [689, 58] on div "2" at bounding box center [695, 47] width 34 height 34
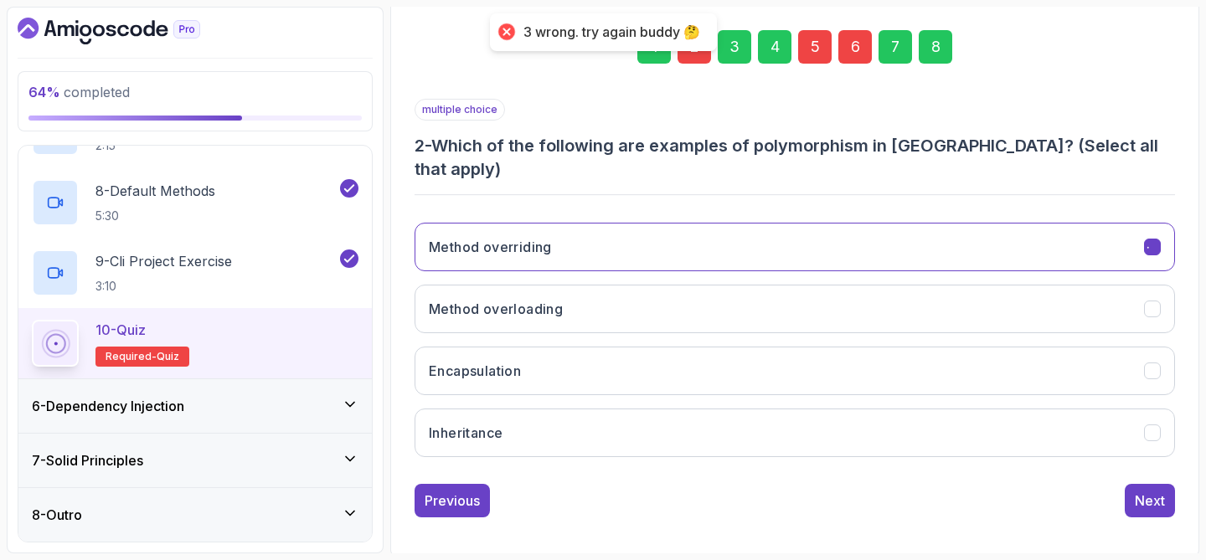
scroll to position [214, 0]
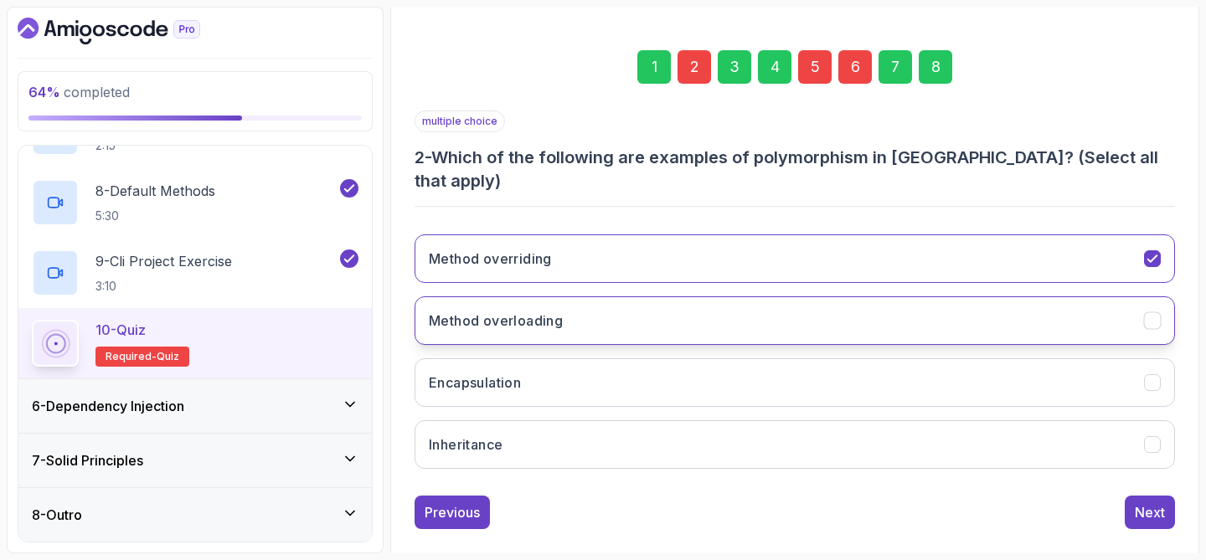
click at [550, 311] on h3 "Method overloading" at bounding box center [496, 321] width 134 height 20
click at [1146, 503] on div "Next" at bounding box center [1150, 513] width 30 height 20
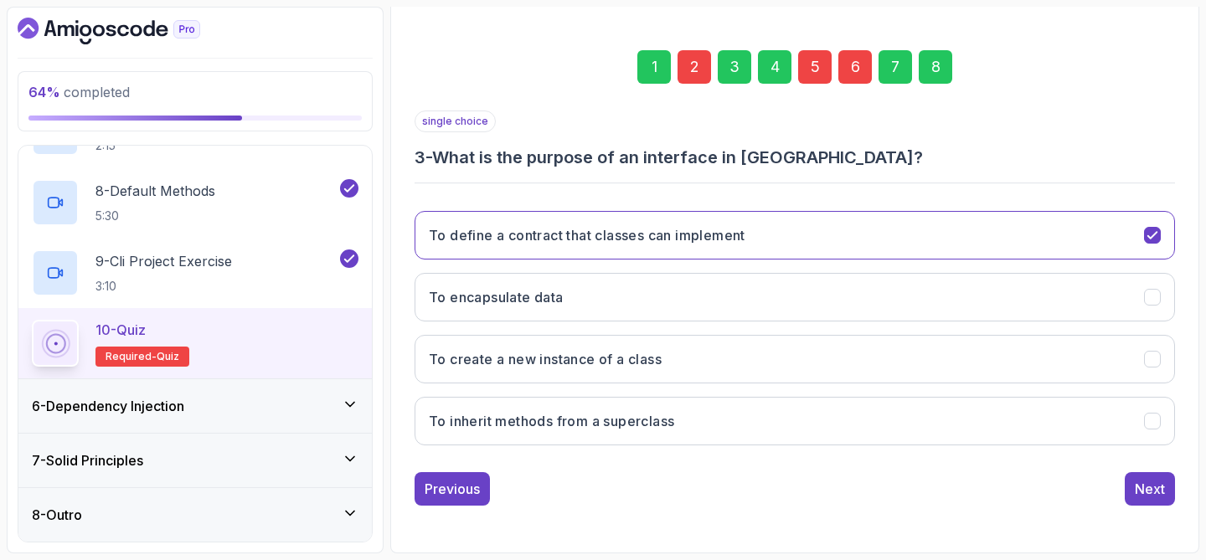
click at [810, 75] on div "5" at bounding box center [815, 67] width 34 height 34
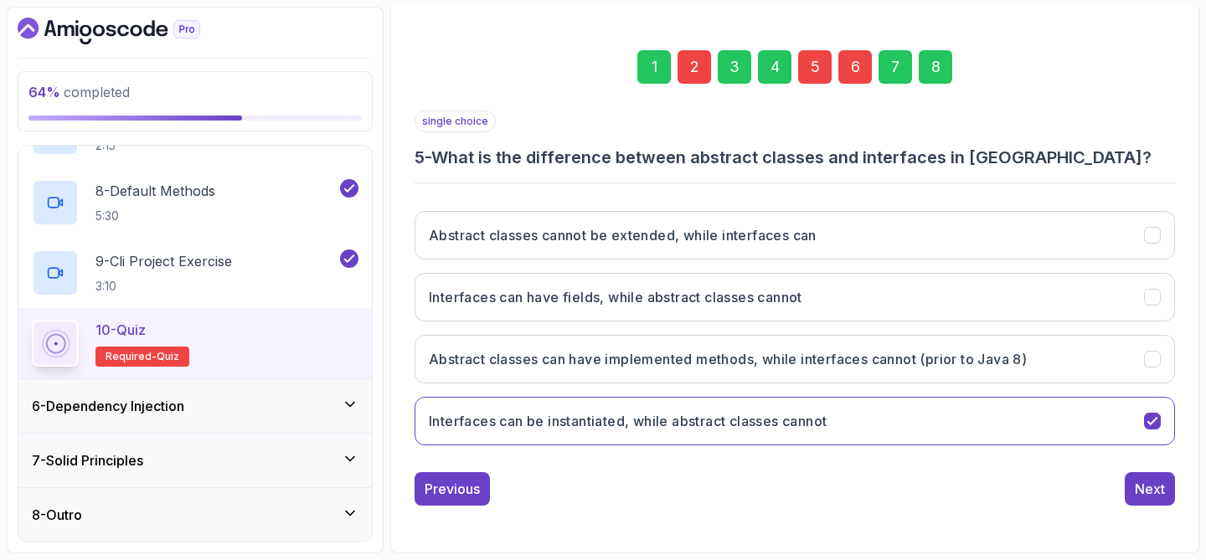
click at [854, 72] on div "6" at bounding box center [856, 67] width 34 height 34
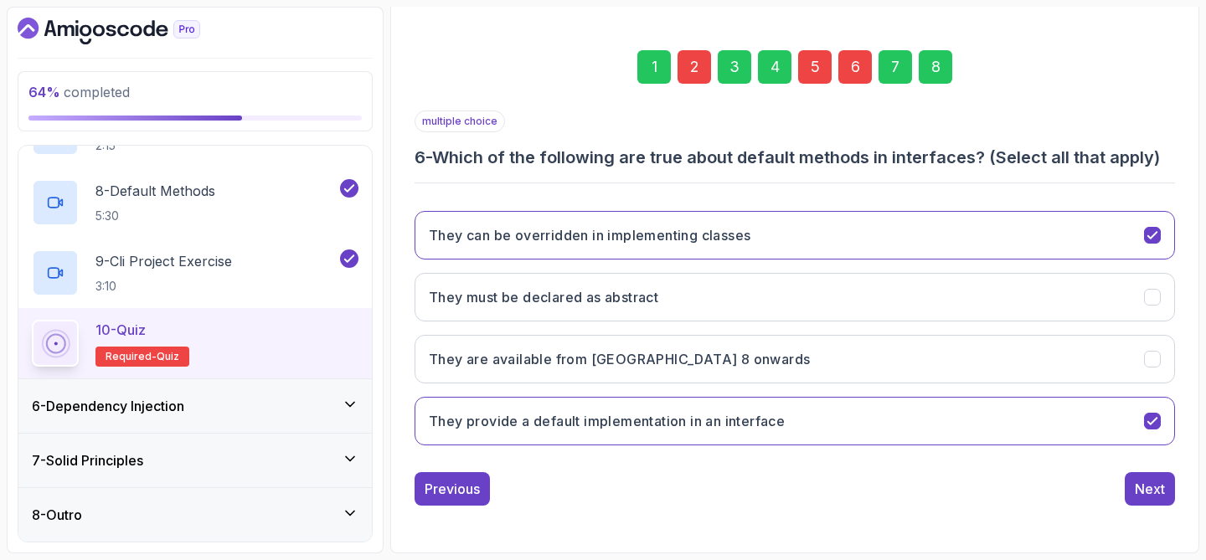
click at [809, 68] on div "5" at bounding box center [815, 67] width 34 height 34
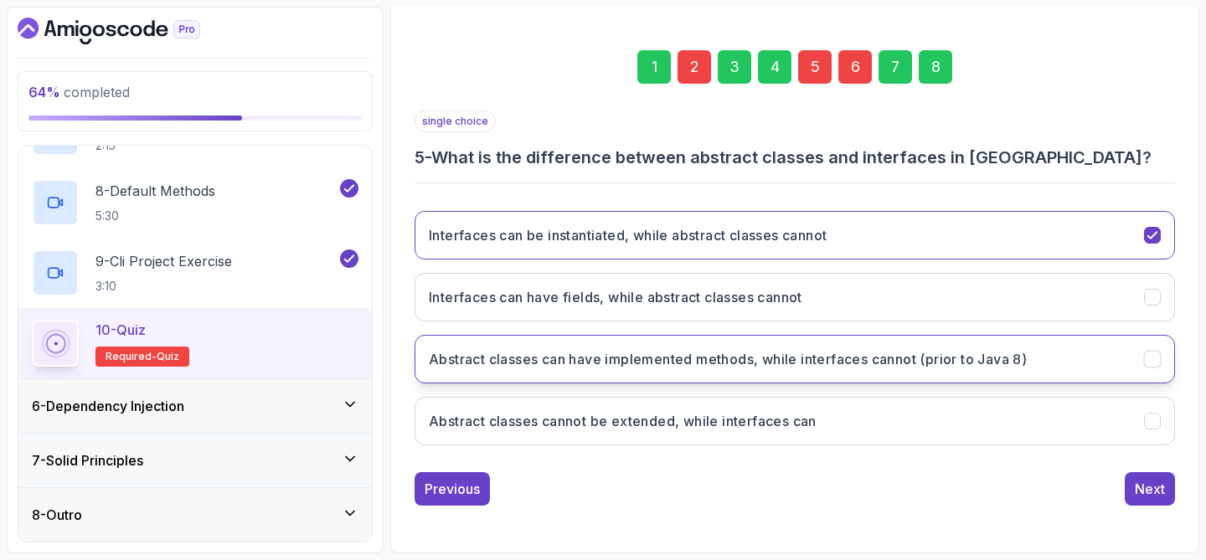
click at [891, 360] on h3 "Abstract classes can have implemented methods, while interfaces cannot (prior t…" at bounding box center [728, 359] width 598 height 20
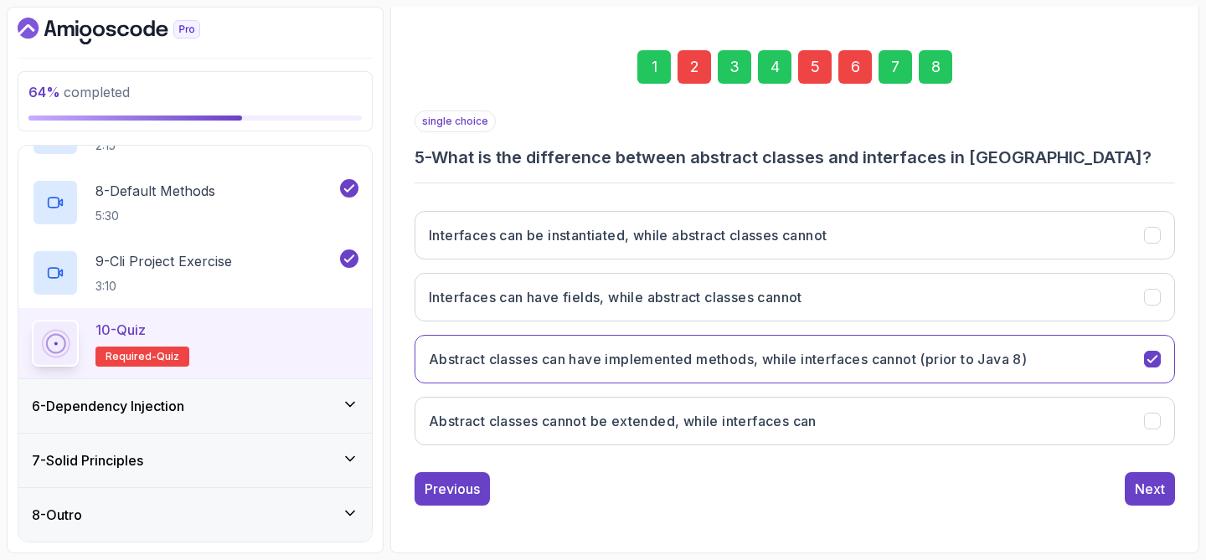
click at [1168, 507] on div "1 2 3 4 5 6 7 8 single choice 5 - What is the difference between abstract class…" at bounding box center [794, 264] width 787 height 509
click at [1162, 494] on div "Next" at bounding box center [1150, 489] width 30 height 20
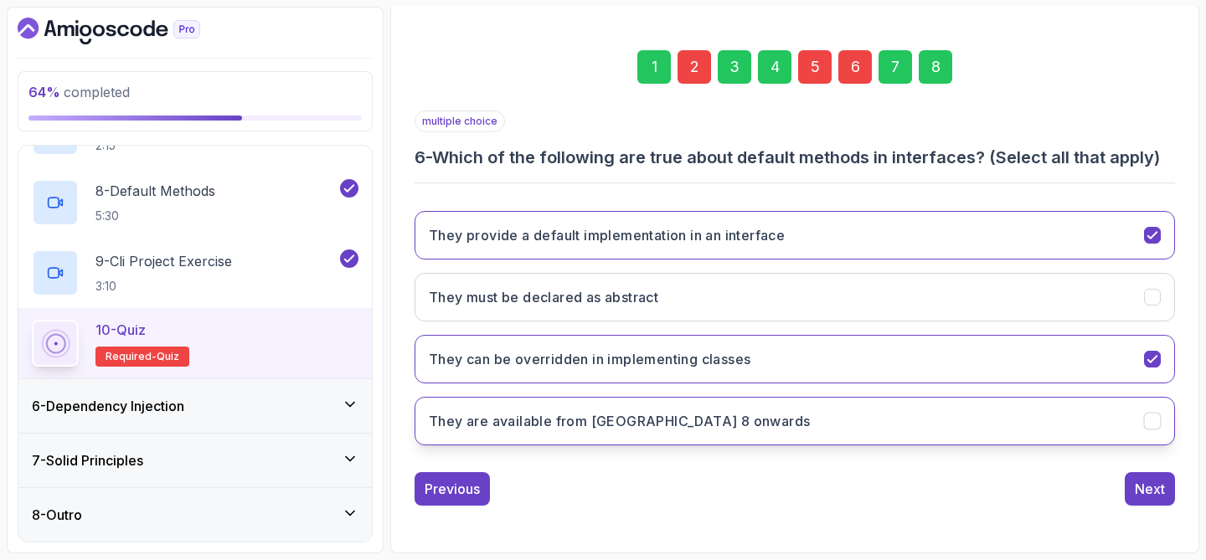
click at [802, 402] on button "They are available from Java 8 onwards" at bounding box center [795, 421] width 761 height 49
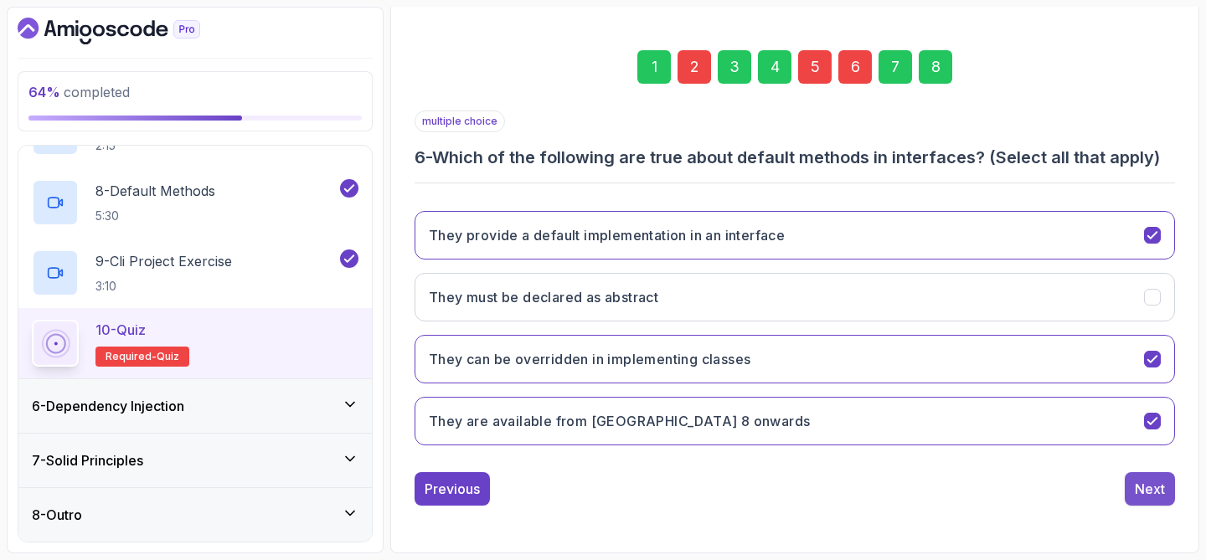
click at [1135, 493] on div "Next" at bounding box center [1150, 489] width 30 height 20
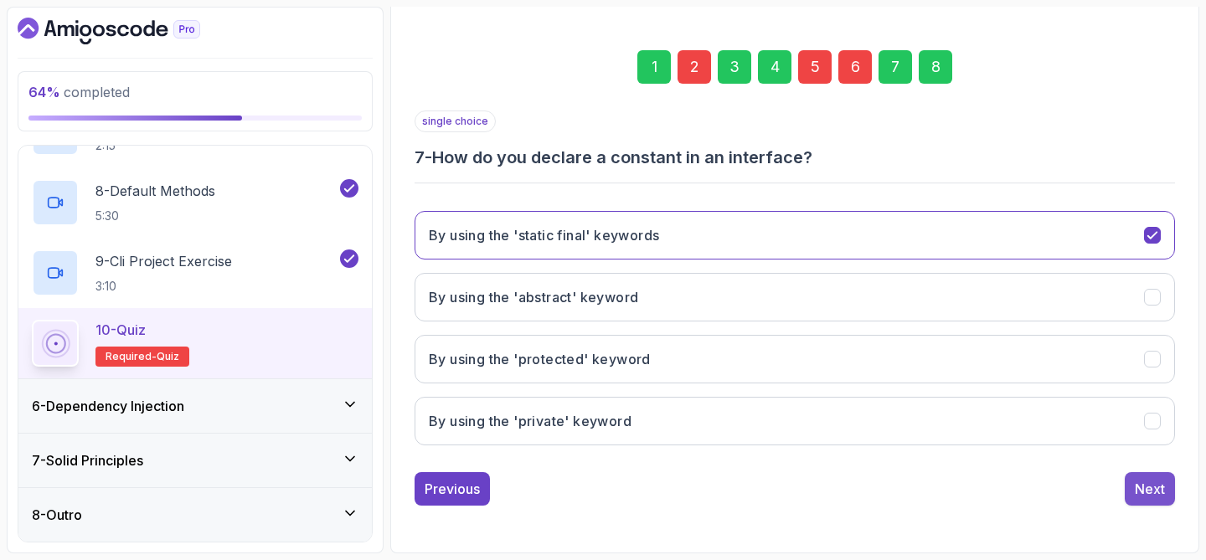
click at [1137, 493] on div "Next" at bounding box center [1150, 489] width 30 height 20
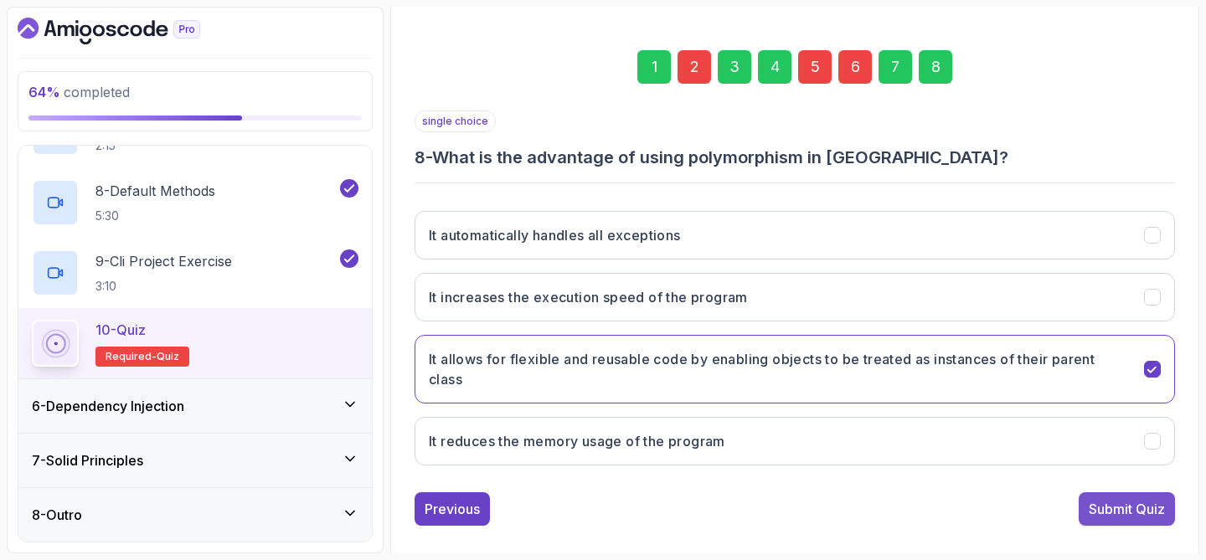
click at [1139, 504] on div "Submit Quiz" at bounding box center [1127, 509] width 76 height 20
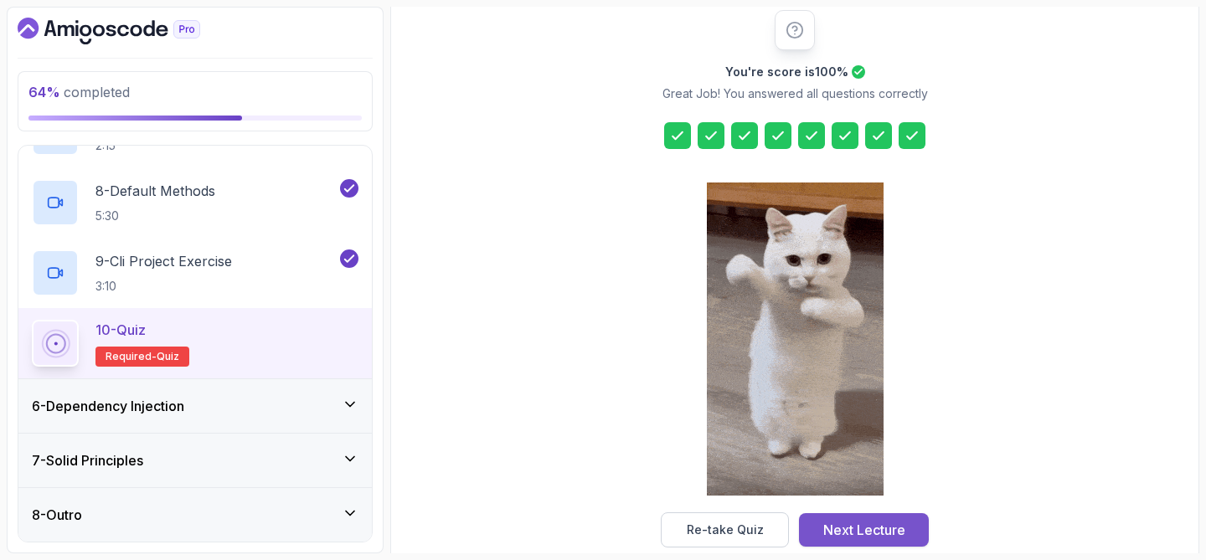
click at [881, 529] on div "Next Lecture" at bounding box center [865, 530] width 82 height 20
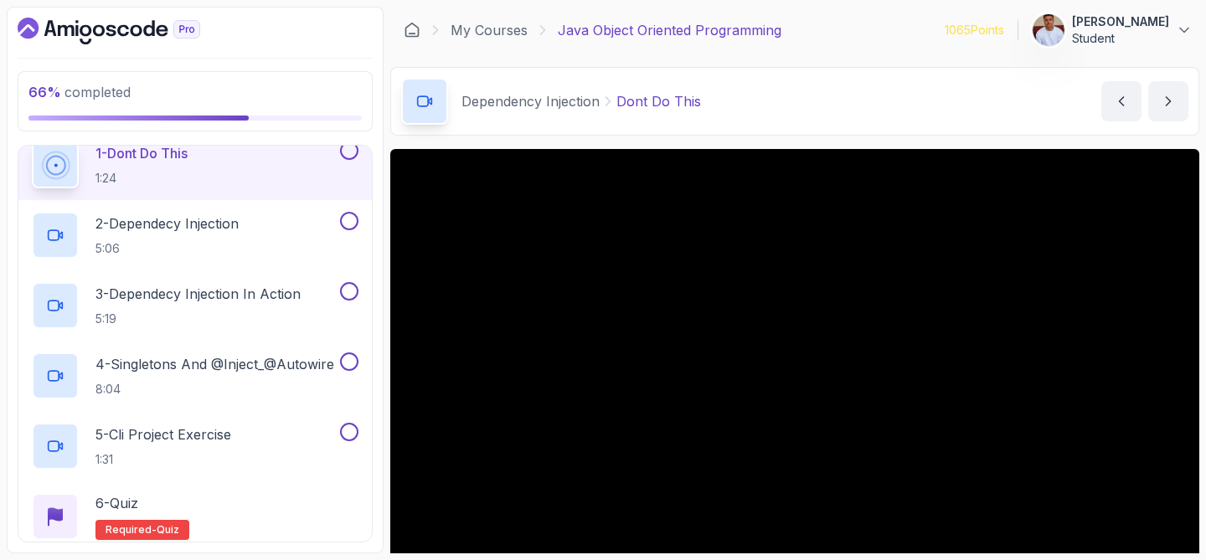
scroll to position [345, 0]
